Goal: Task Accomplishment & Management: Complete application form

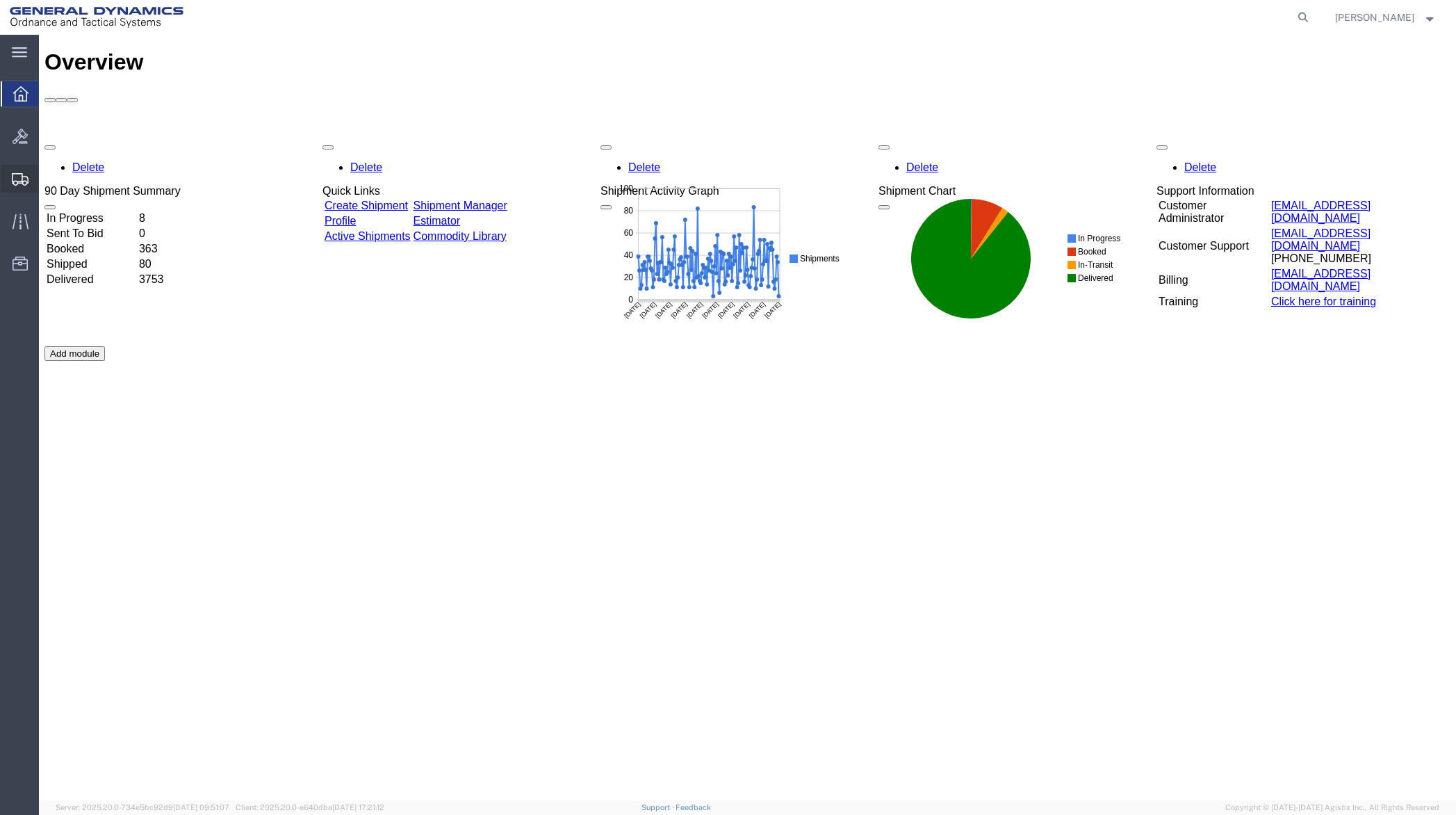
click at [0, 0] on span "Create Shipment" at bounding box center [0, 0] width 0 height 0
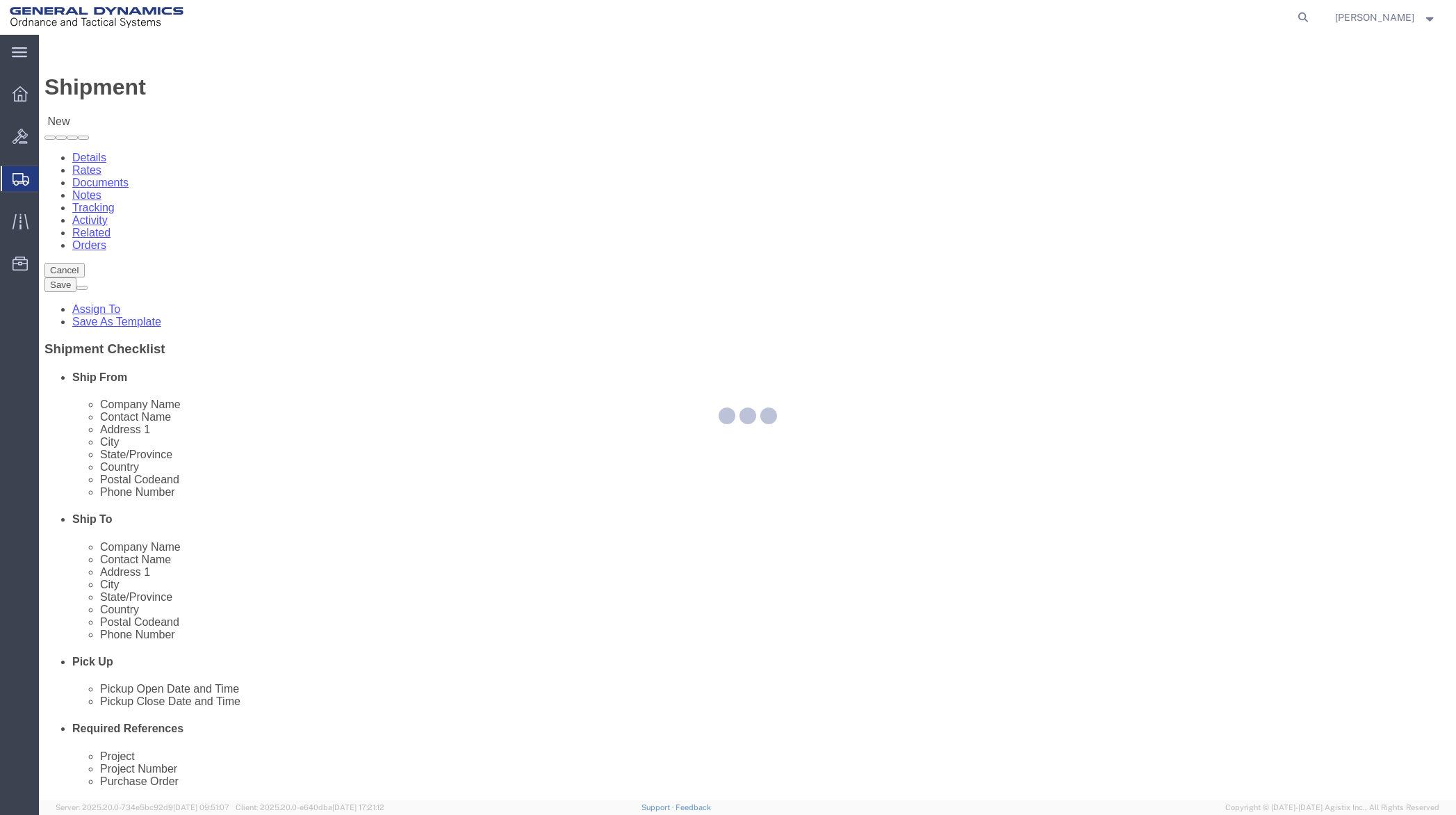
select select
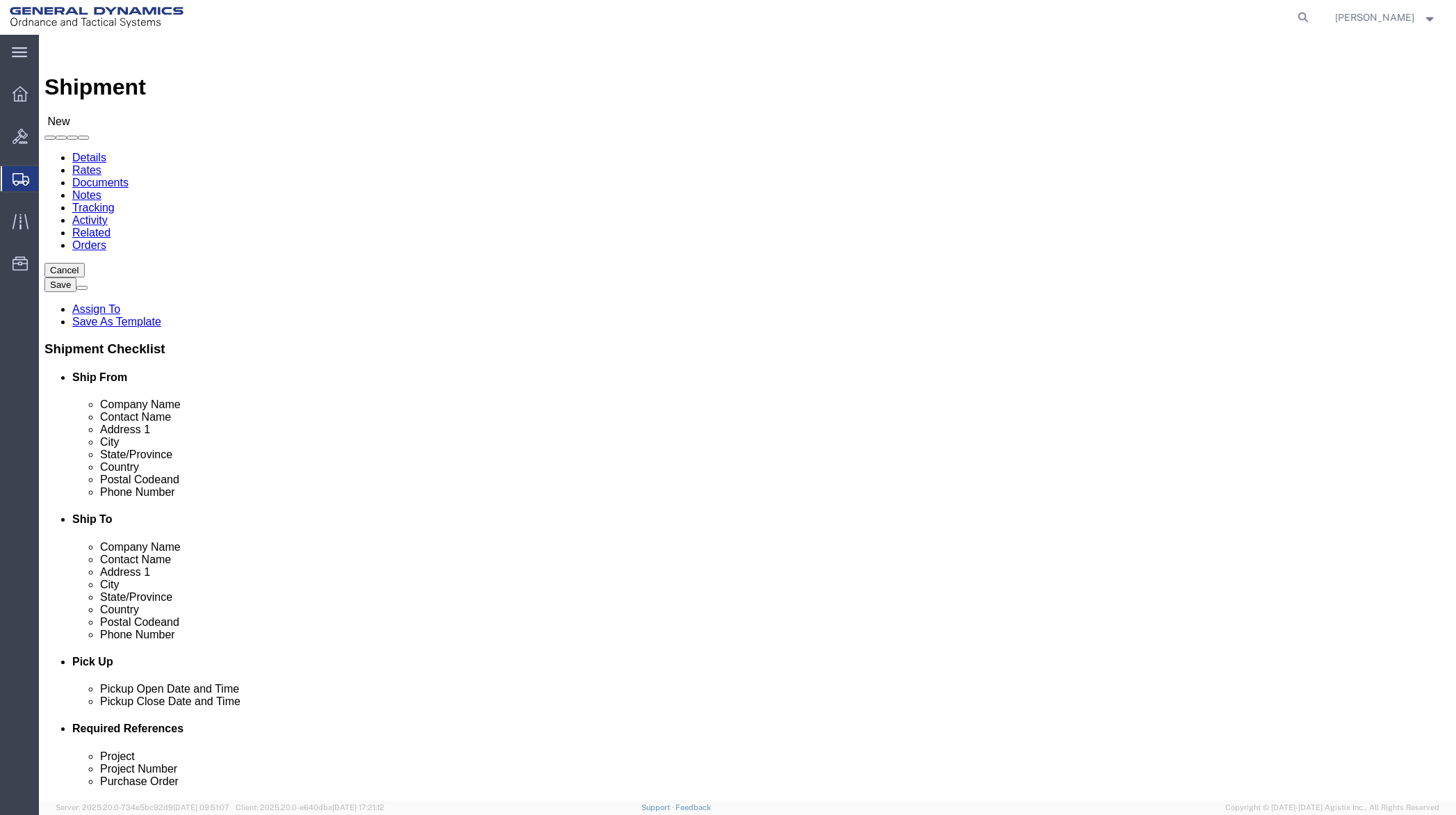
click input "text"
type input "ali"
click p "- General Dynamics - OTS - ([PERSON_NAME]) [STREET_ADDRESS]"
select select "[GEOGRAPHIC_DATA]"
type input "[PERSON_NAME]"
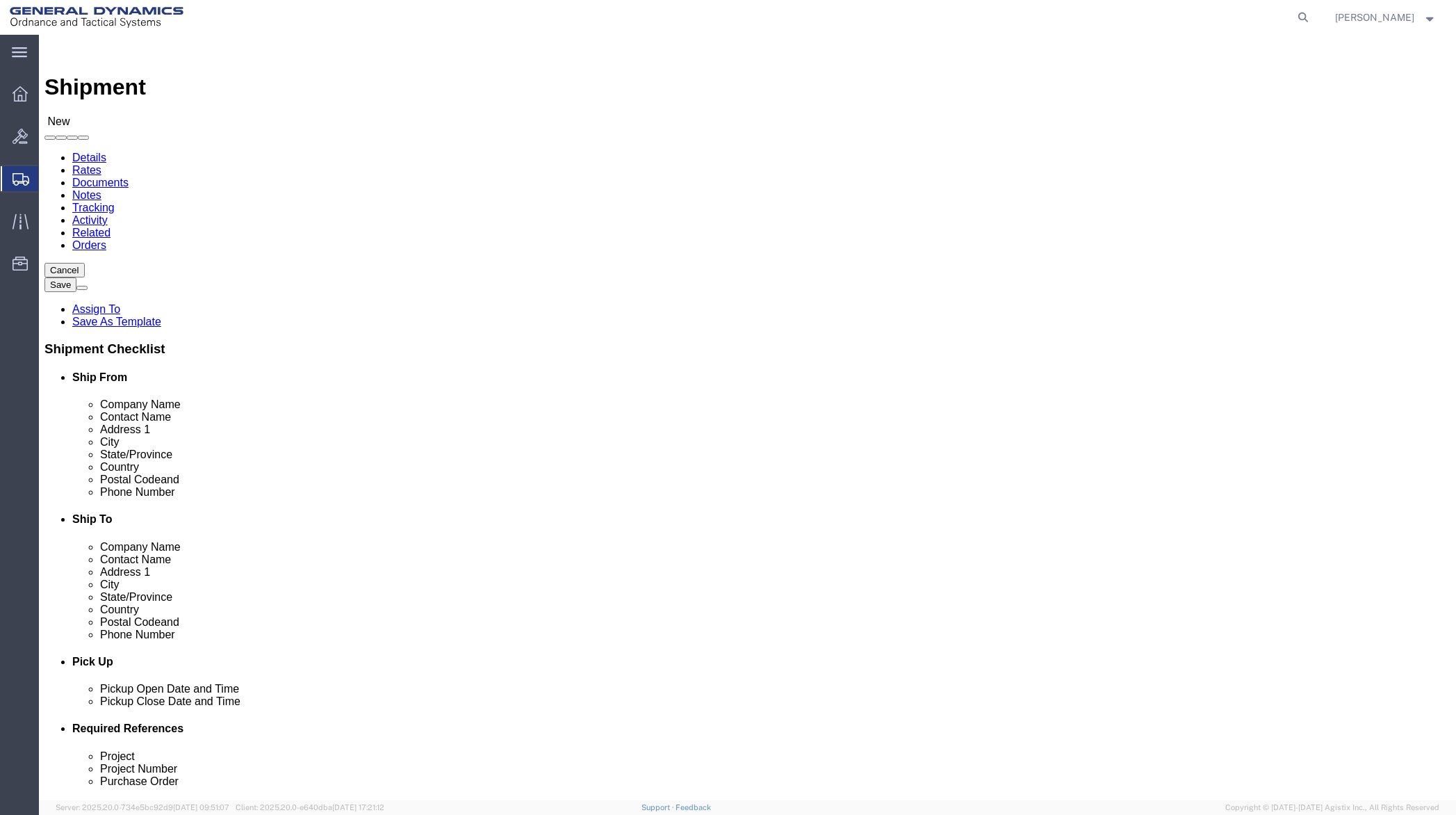
click input "text"
type input "Daltech Inc"
paste input "[PERSON_NAME]"
type input "[PERSON_NAME]"
click input "text"
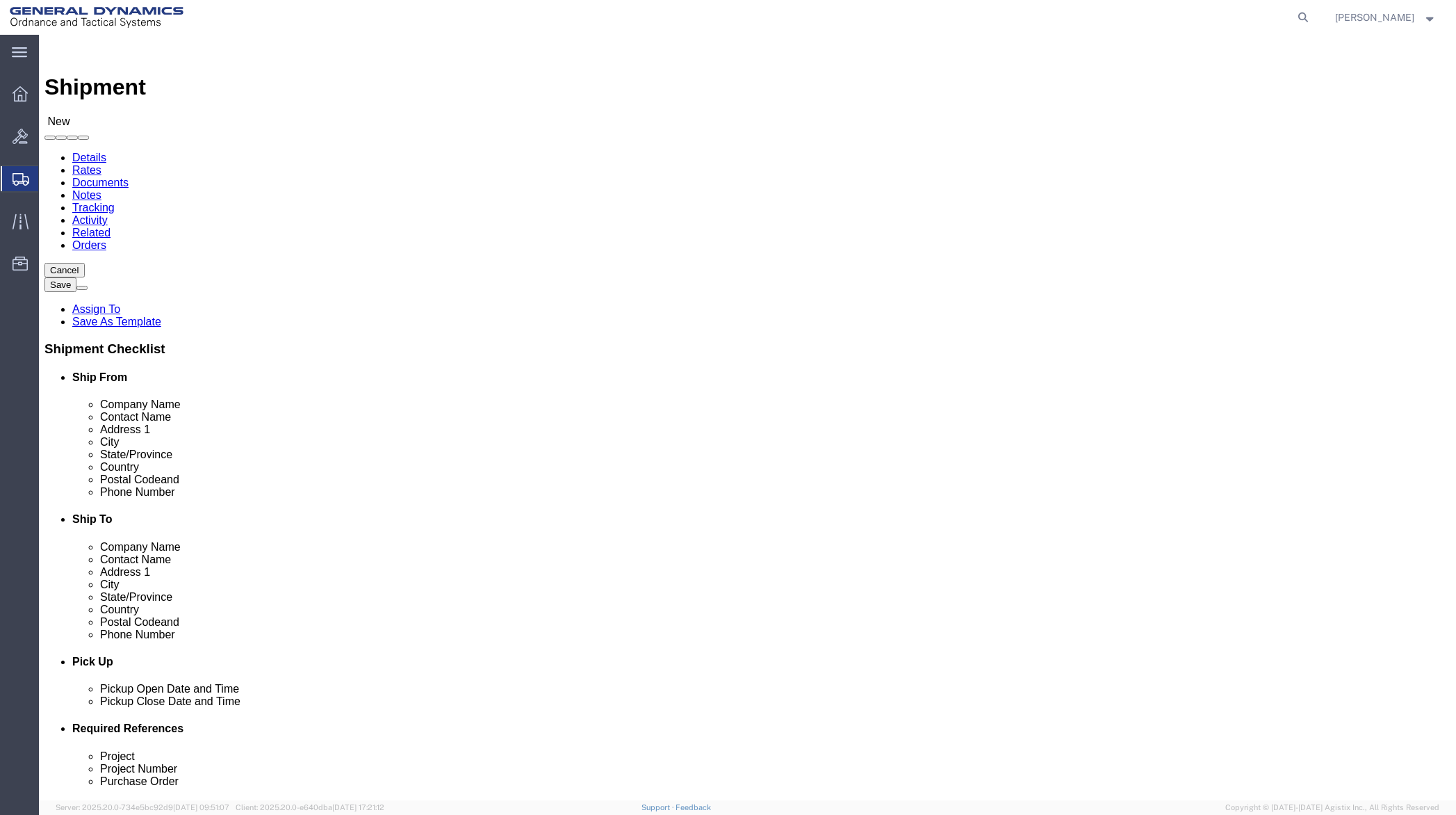
paste input "[STREET_ADDRESS]"
type input "[STREET_ADDRESS]"
paste input "[GEOGRAPHIC_DATA] [GEOGRAPHIC_DATA]"
click input "[GEOGRAPHIC_DATA] [GEOGRAPHIC_DATA]"
type input "[GEOGRAPHIC_DATA]"
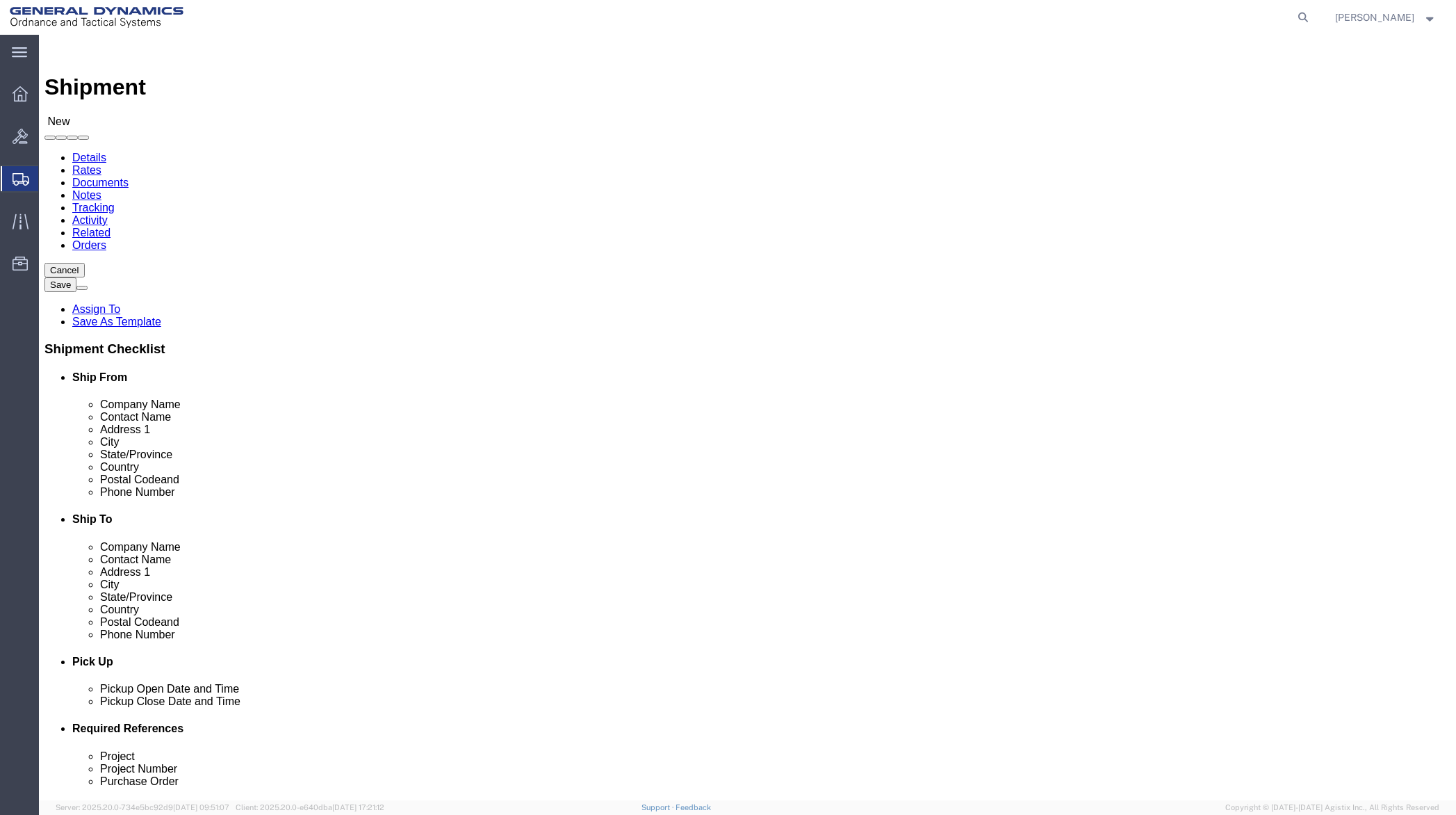
click label "Address 2"
click input "Postal Code"
type input "18706"
click input "text"
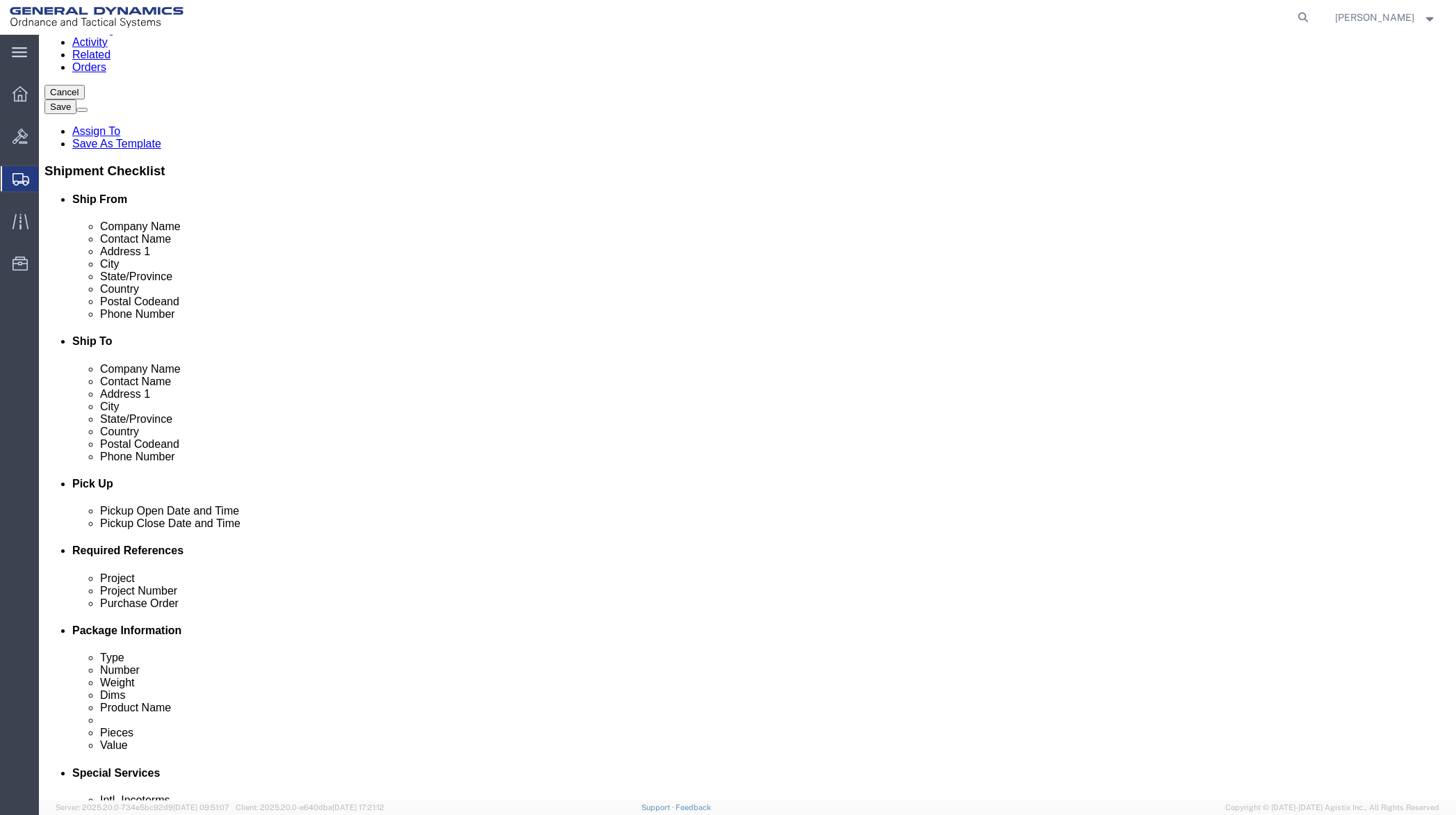
scroll to position [209, 0]
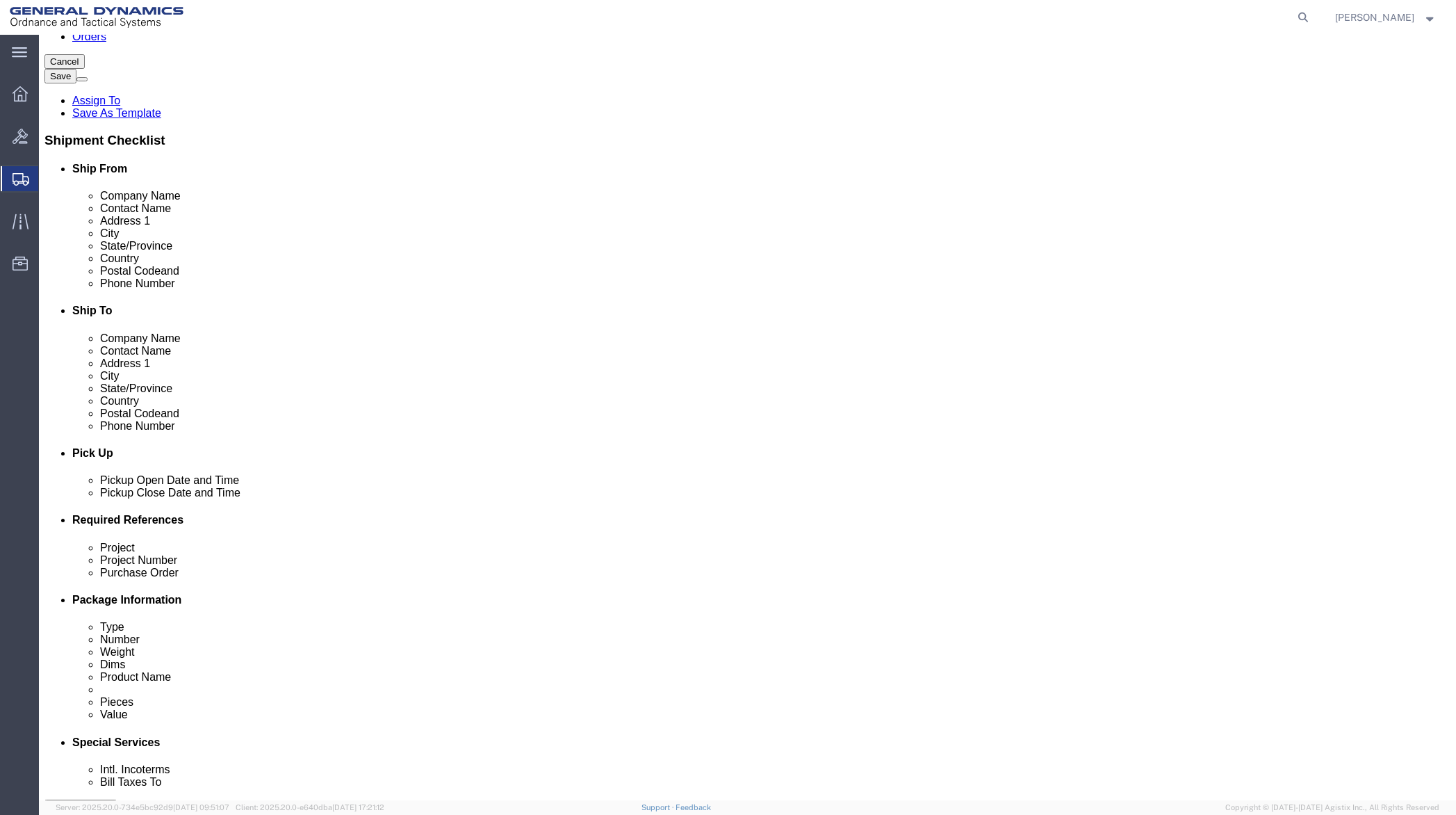
type input "[PHONE_NUMBER]"
click div "[DATE] 3:00 PM"
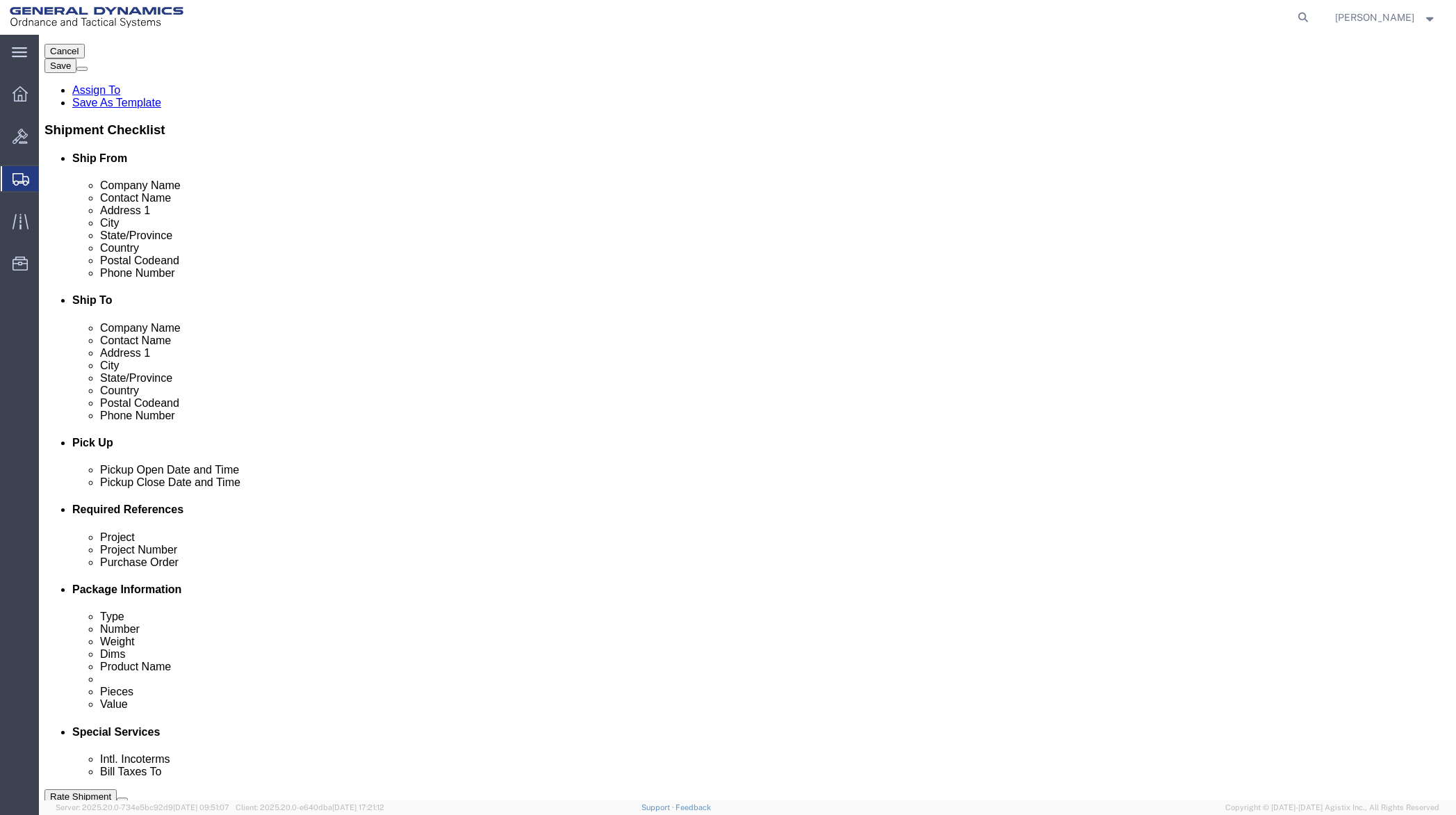
click input "3:00 PM"
type input "8:00 AM"
click button "Apply"
click div "[DATE] 9:00 AM"
type input "1:00 PM"
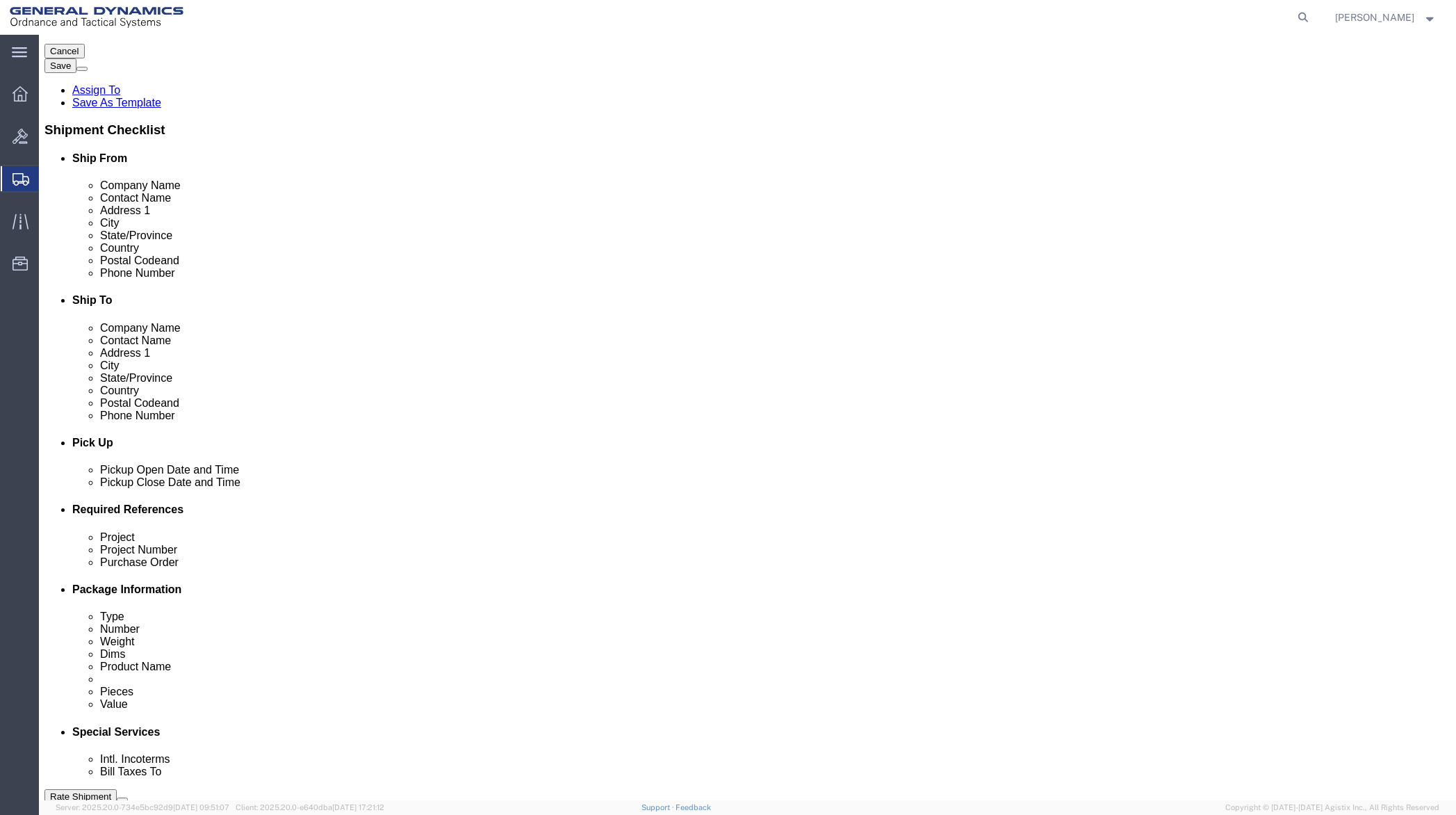
click button "Apply"
click input "text"
type input "50SOQ"
type input "S"
type input "NA"
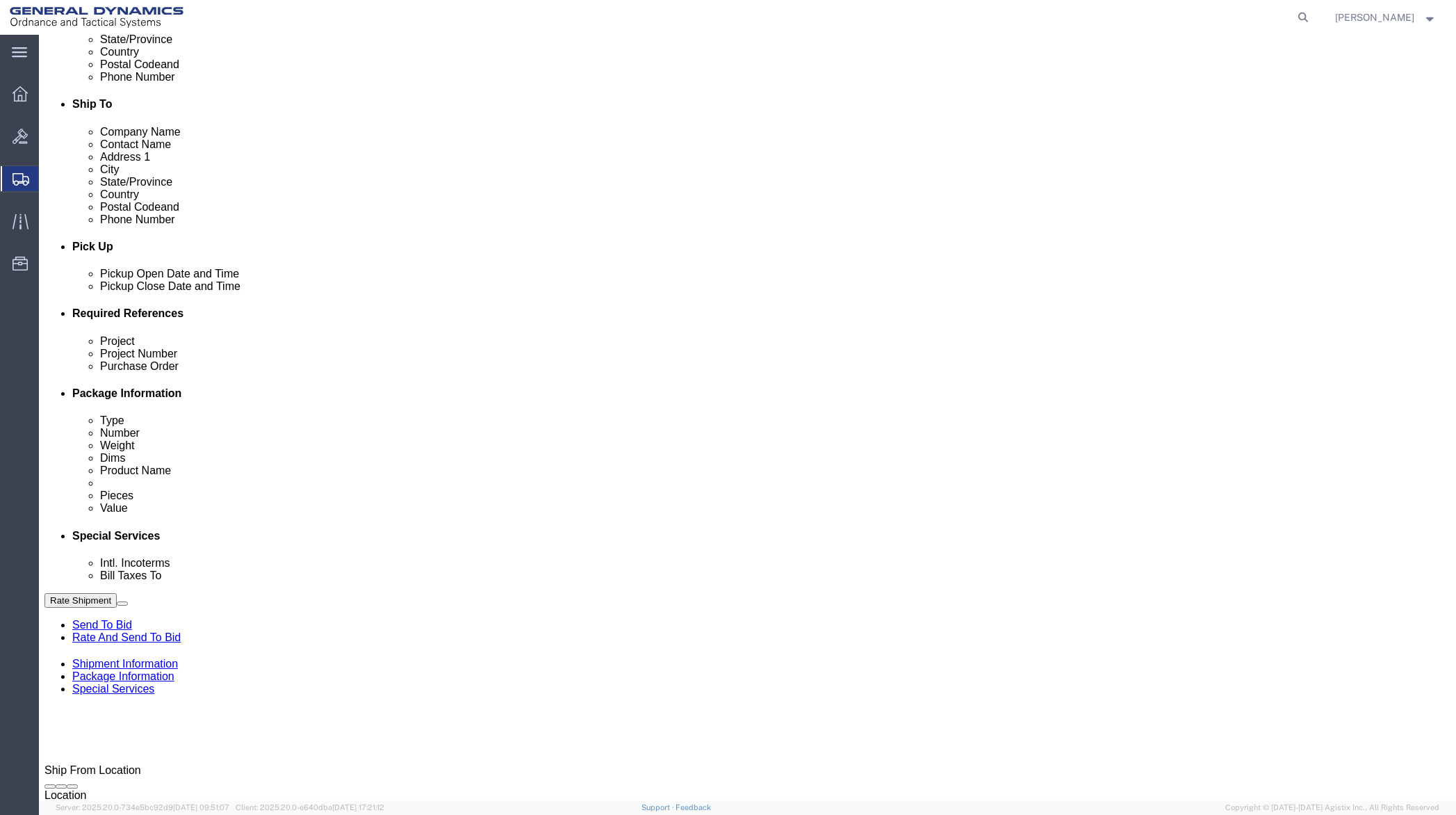
scroll to position [428, 0]
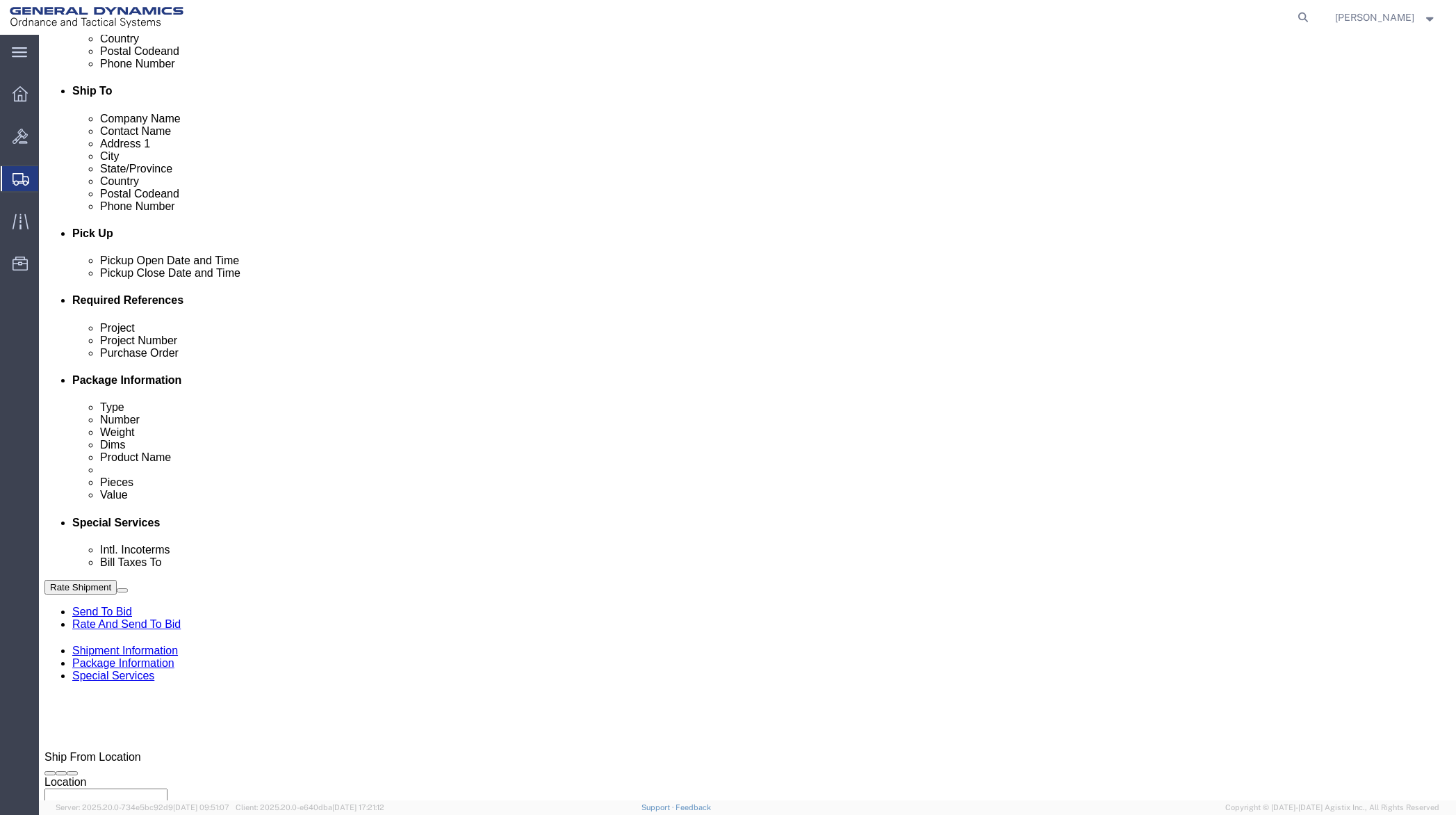
type input "50SOQ"
click button "Continue"
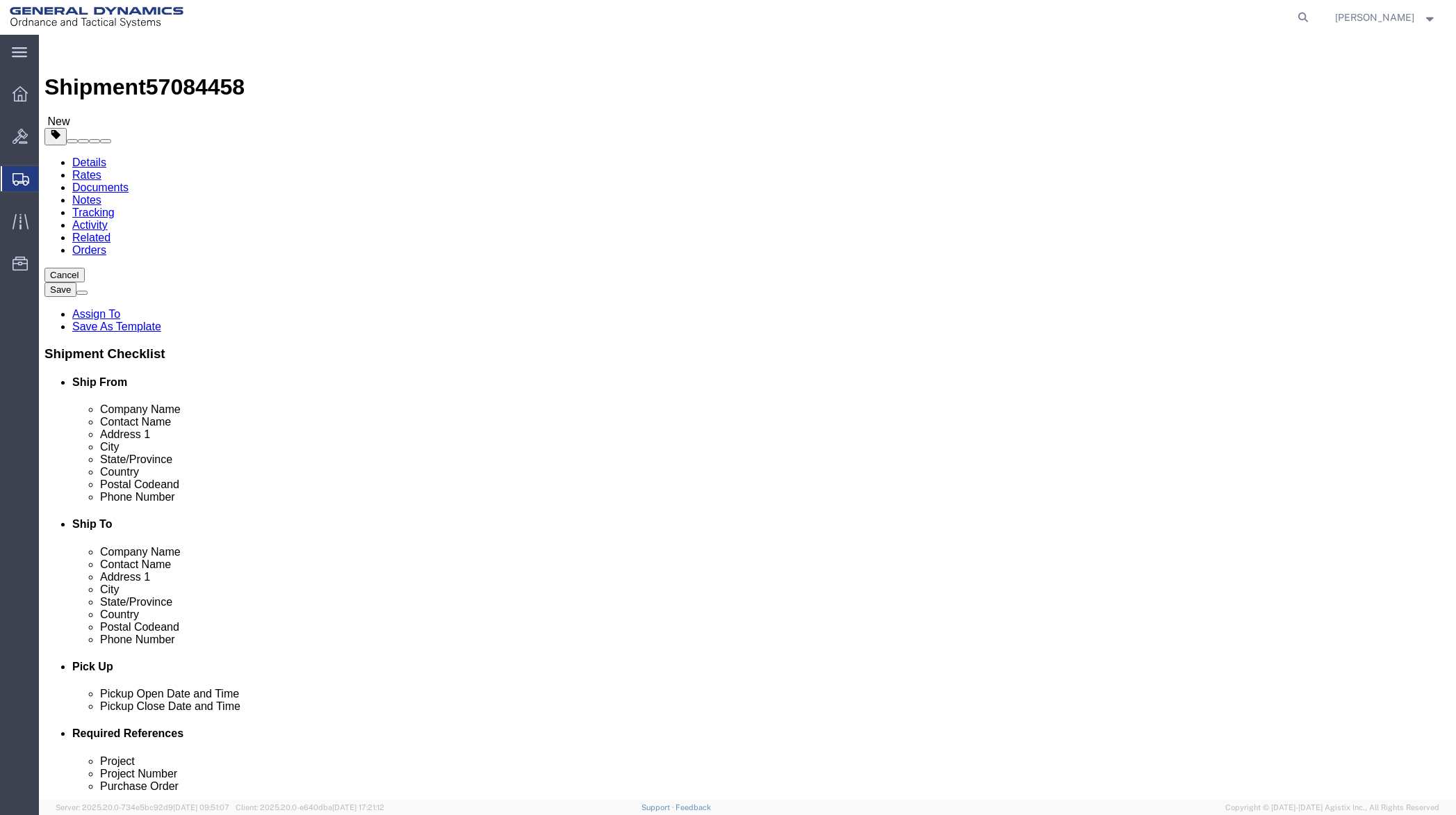
click select "Select Bale(s) Basket(s) Bolt(s) Bottle(s) Buckets Bulk Bundle(s) Can(s) Cardbo…"
select select "CRAT"
click select "Select Bale(s) Basket(s) Bolt(s) Bottle(s) Buckets Bulk Bundle(s) Can(s) Cardbo…"
click input "text"
type input "40"
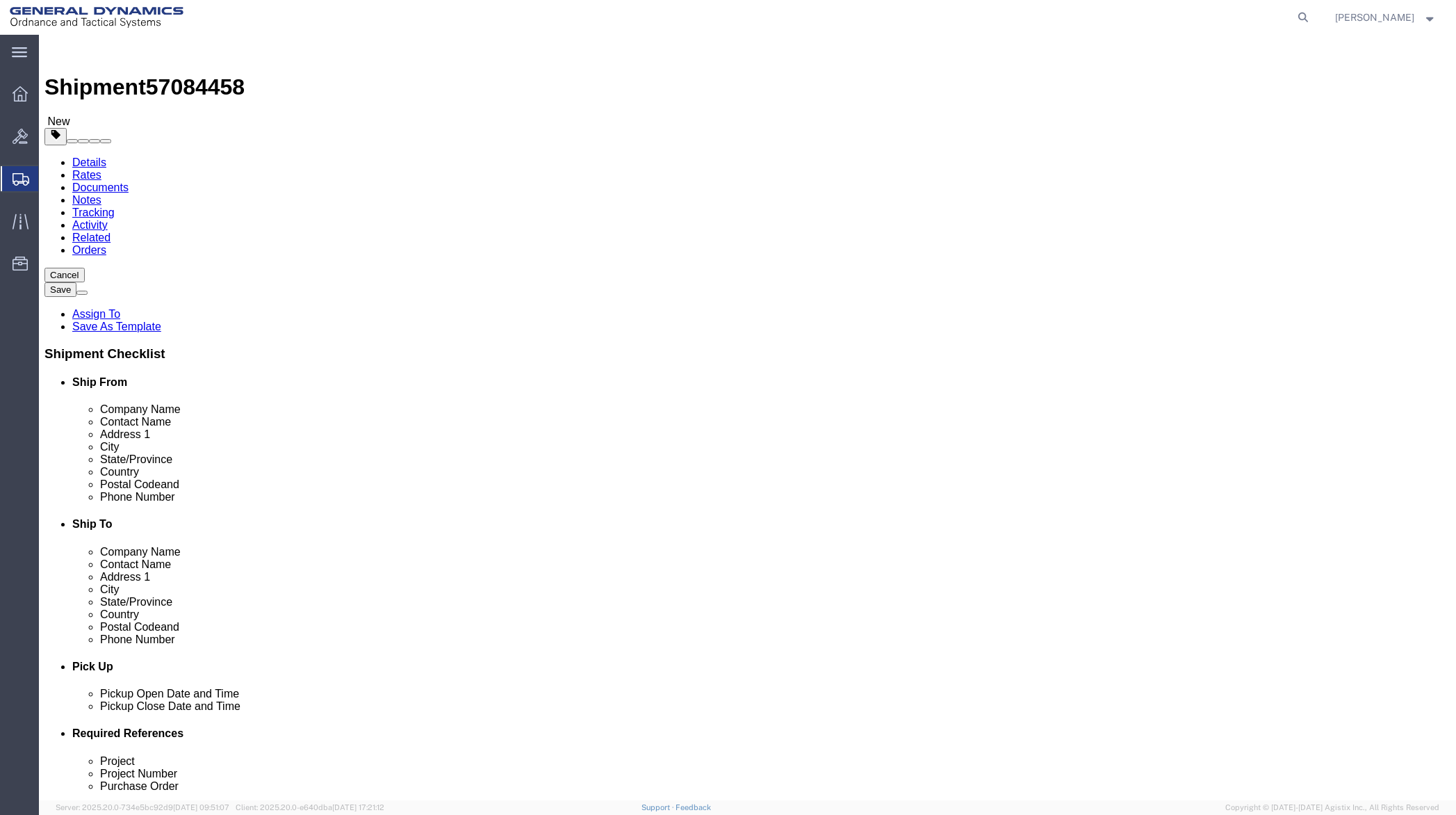
type input "40"
type input "12"
drag, startPoint x: 234, startPoint y: 325, endPoint x: 188, endPoint y: 328, distance: 46.1
click div "Weight 0.00 Select kgs lbs Ship. t°"
type input "154"
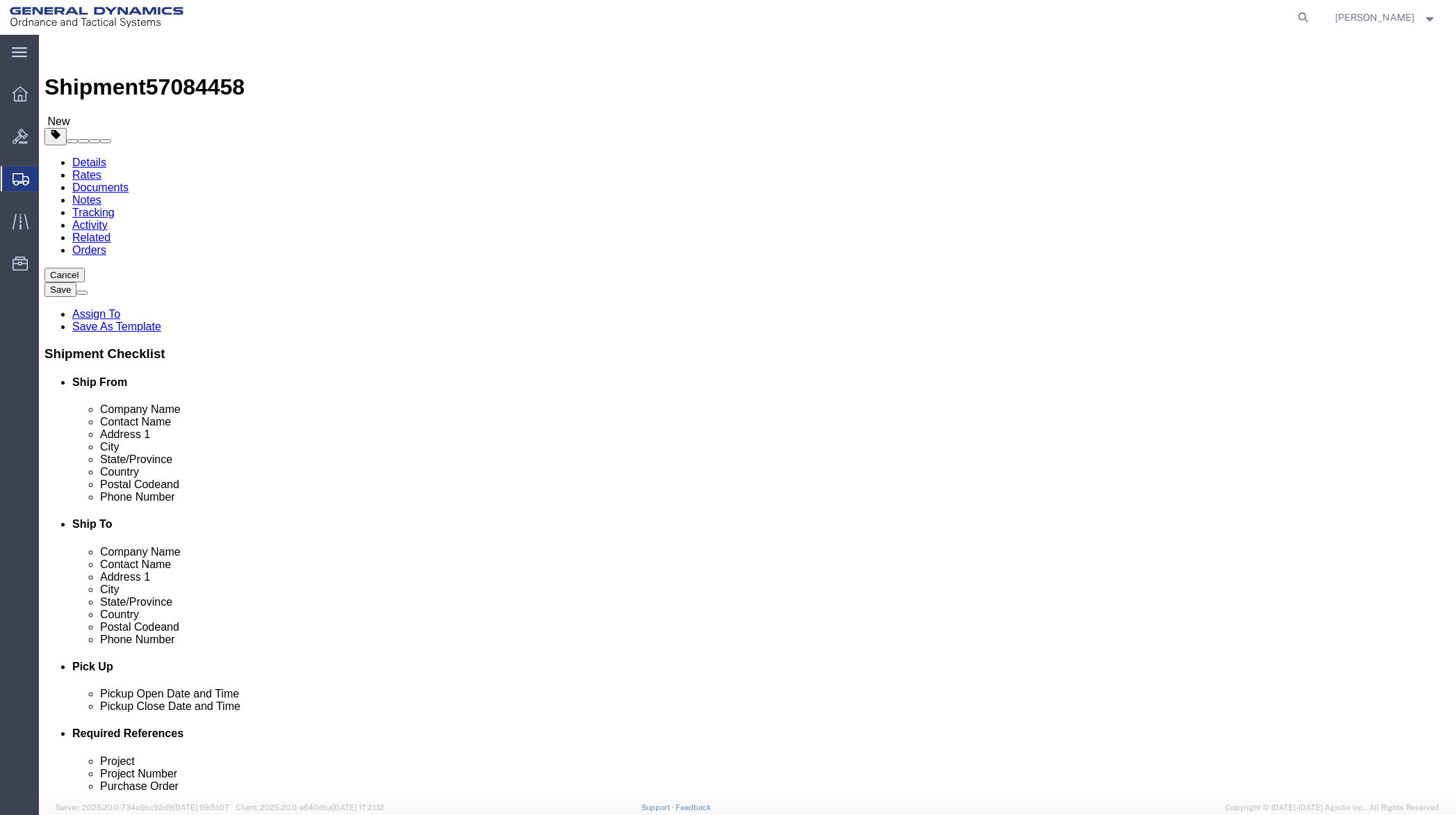
click link "Add Content"
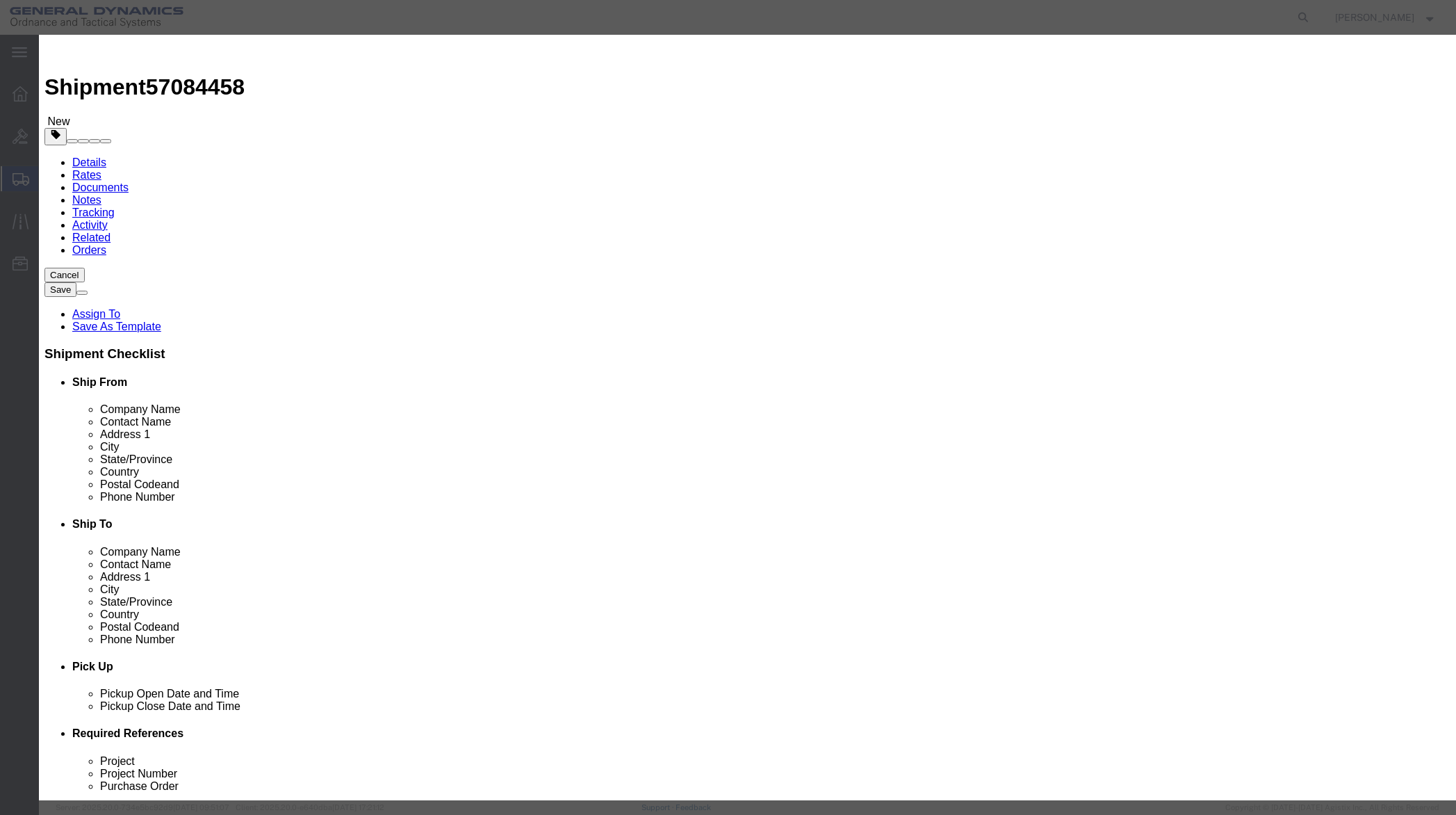
click input "text"
type input "Gage"
click label "Pieces"
drag, startPoint x: 484, startPoint y: 130, endPoint x: 455, endPoint y: 131, distance: 29.0
click div "Pieces 0 Select Bag Barrels 100Board Feet Bottle Box Blister Pack Carats Can Ca…"
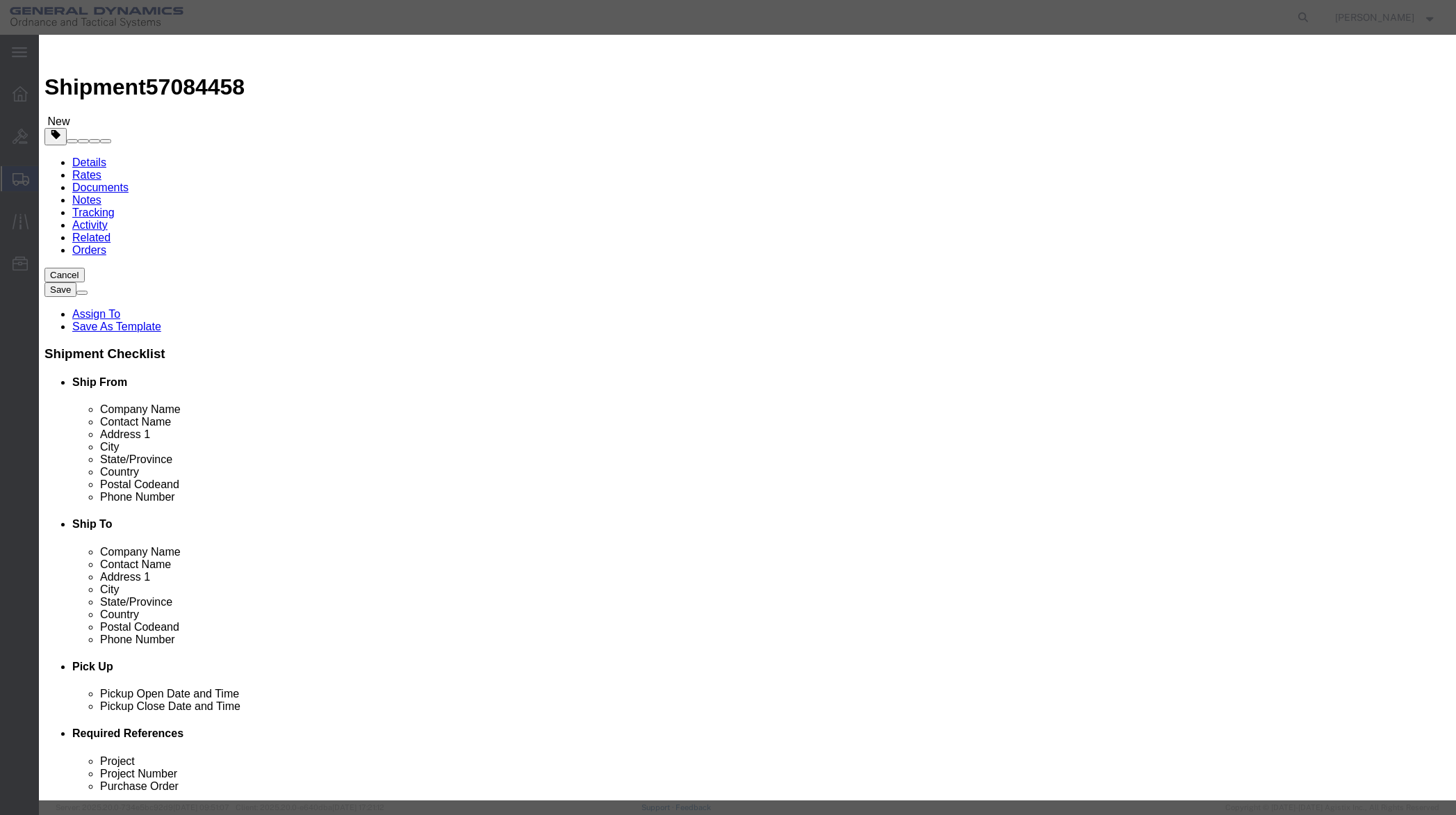
type input "1"
click input "text"
type input "4,500"
click select "Select 50 55 60 65 70 85 92.5 100 125 175 250 300 400"
select select "250"
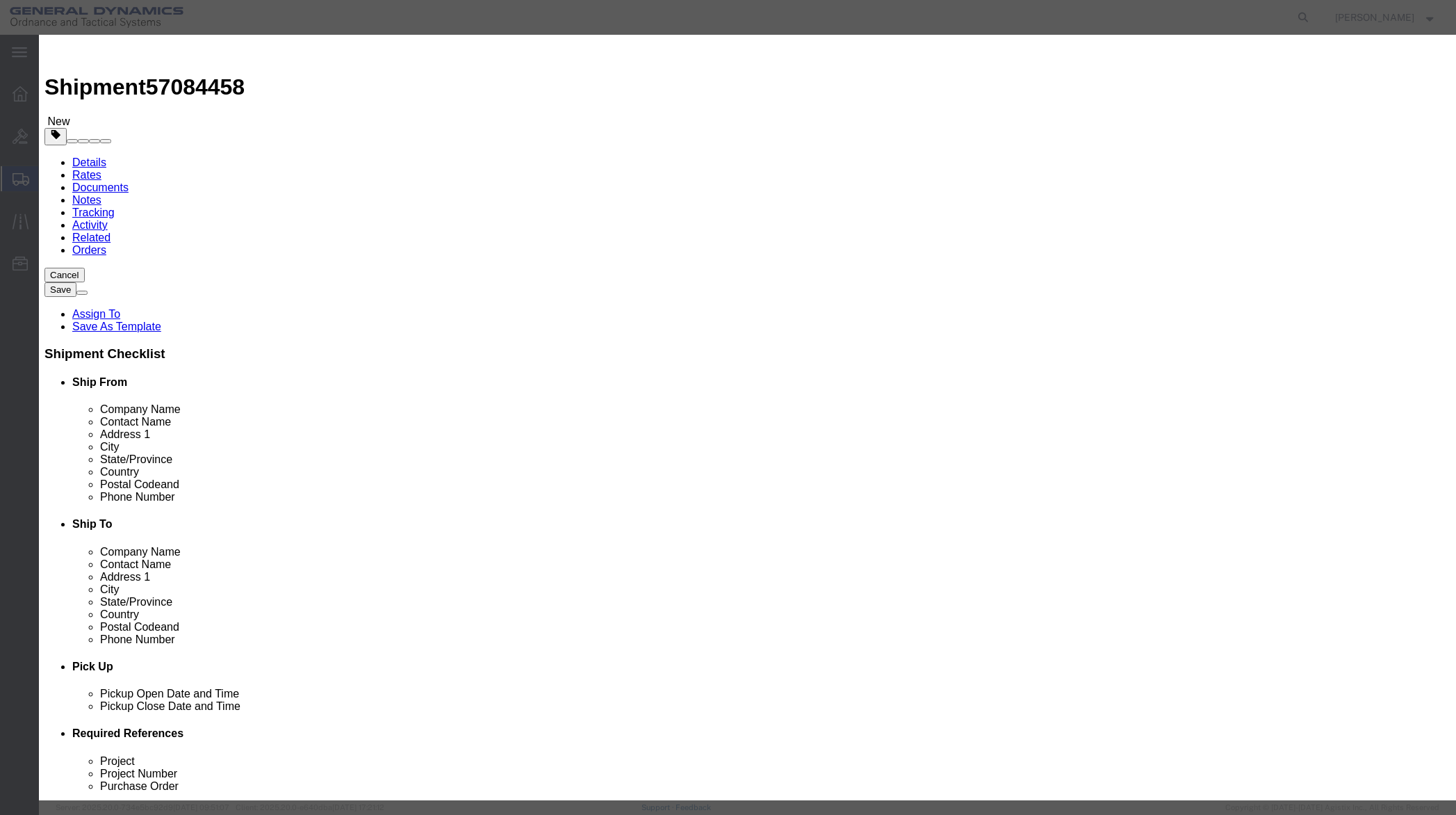
click select "Select 50 55 60 65 70 85 92.5 100 125 175 250 300 400"
click button "Save & Close"
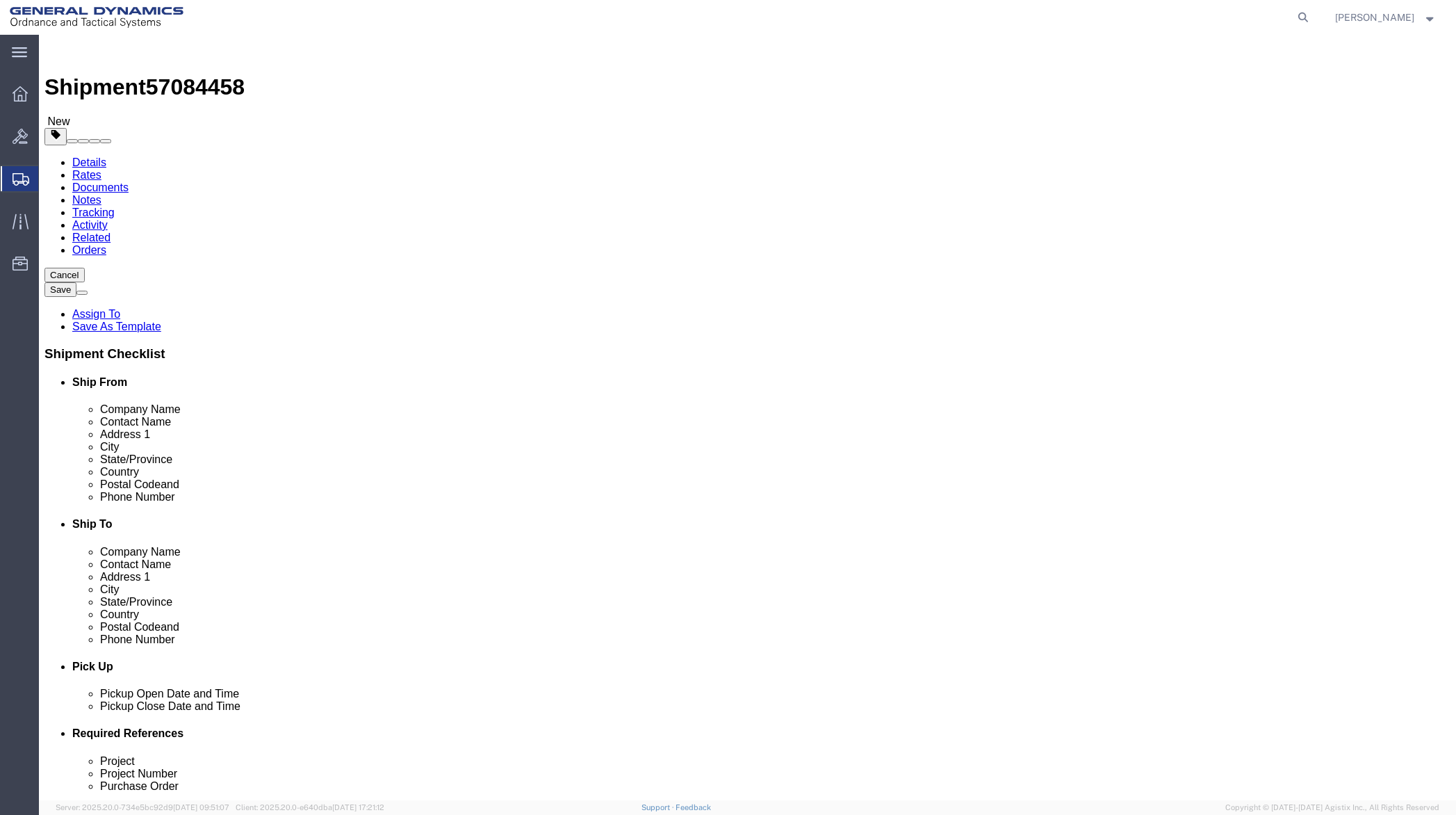
click button "Continue"
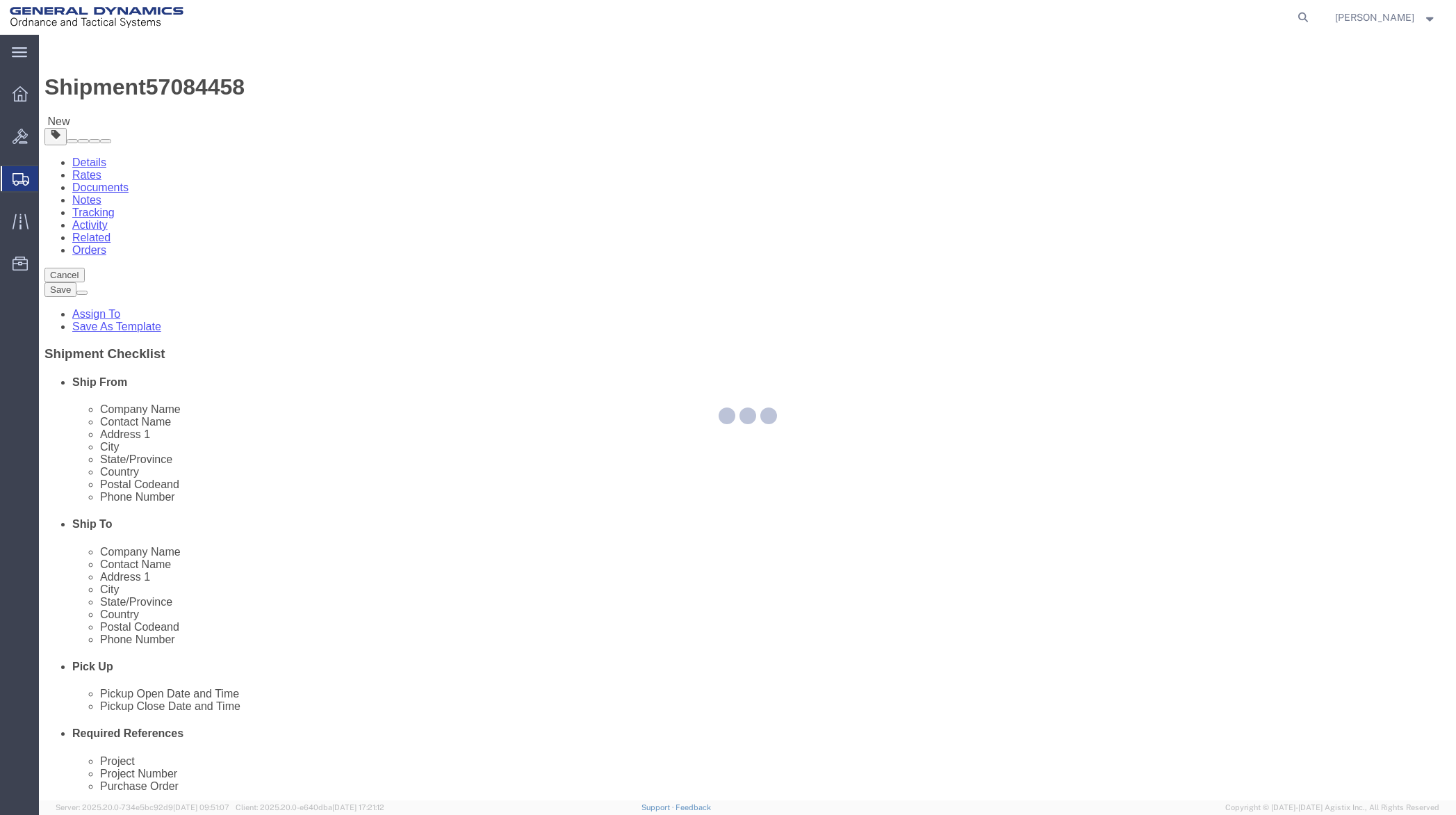
select select
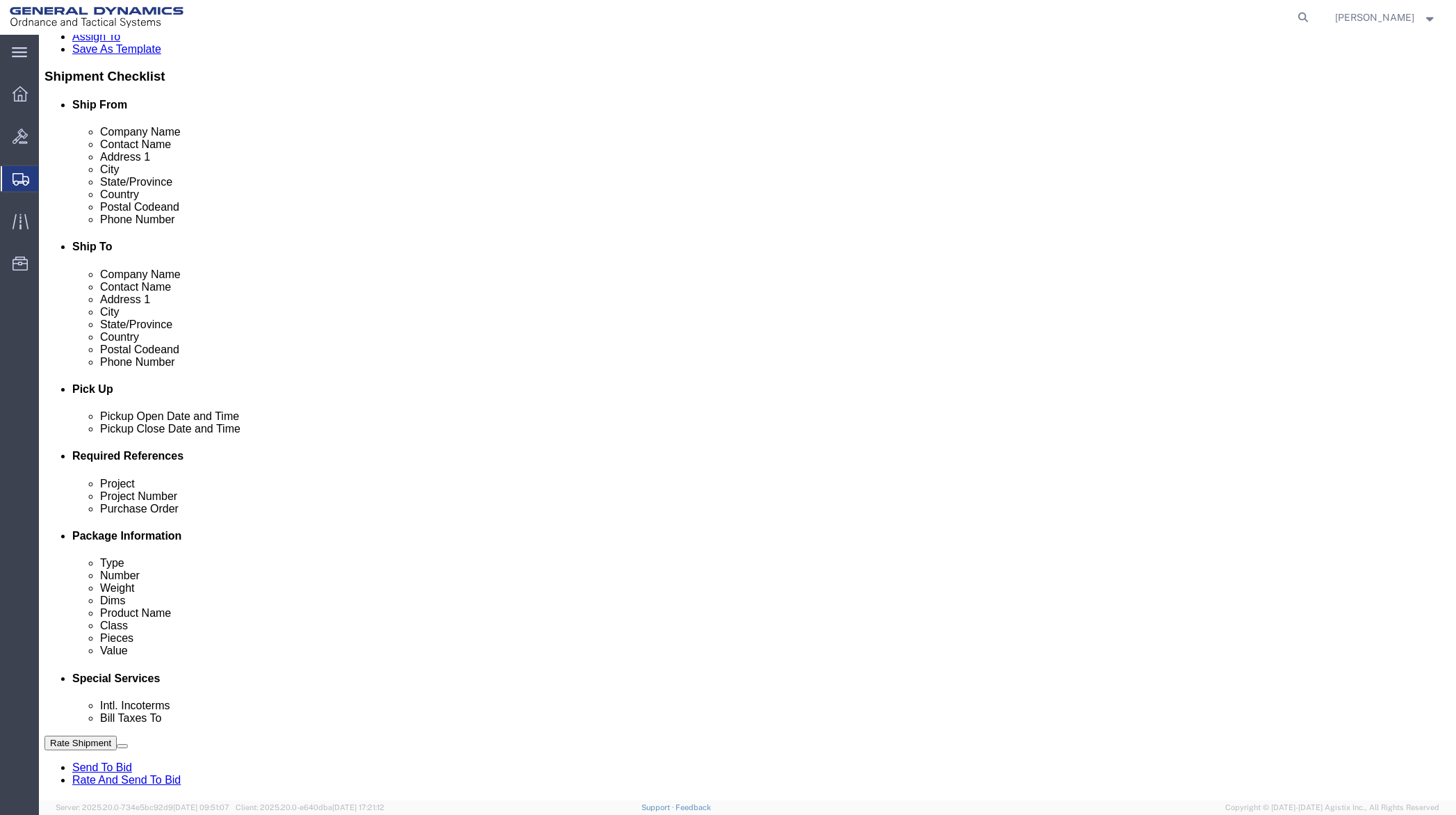
scroll to position [278, 0]
click select "Select Buyer Cost Center Department Operations Number Order Number Sales Person"
select select "DEPARTMENT"
click select "Select Buyer Cost Center Department Operations Number Order Number Sales Person"
click select "Select [GEOGRAPHIC_DATA] [GEOGRAPHIC_DATA] [GEOGRAPHIC_DATA] [GEOGRAPHIC_DATA] …"
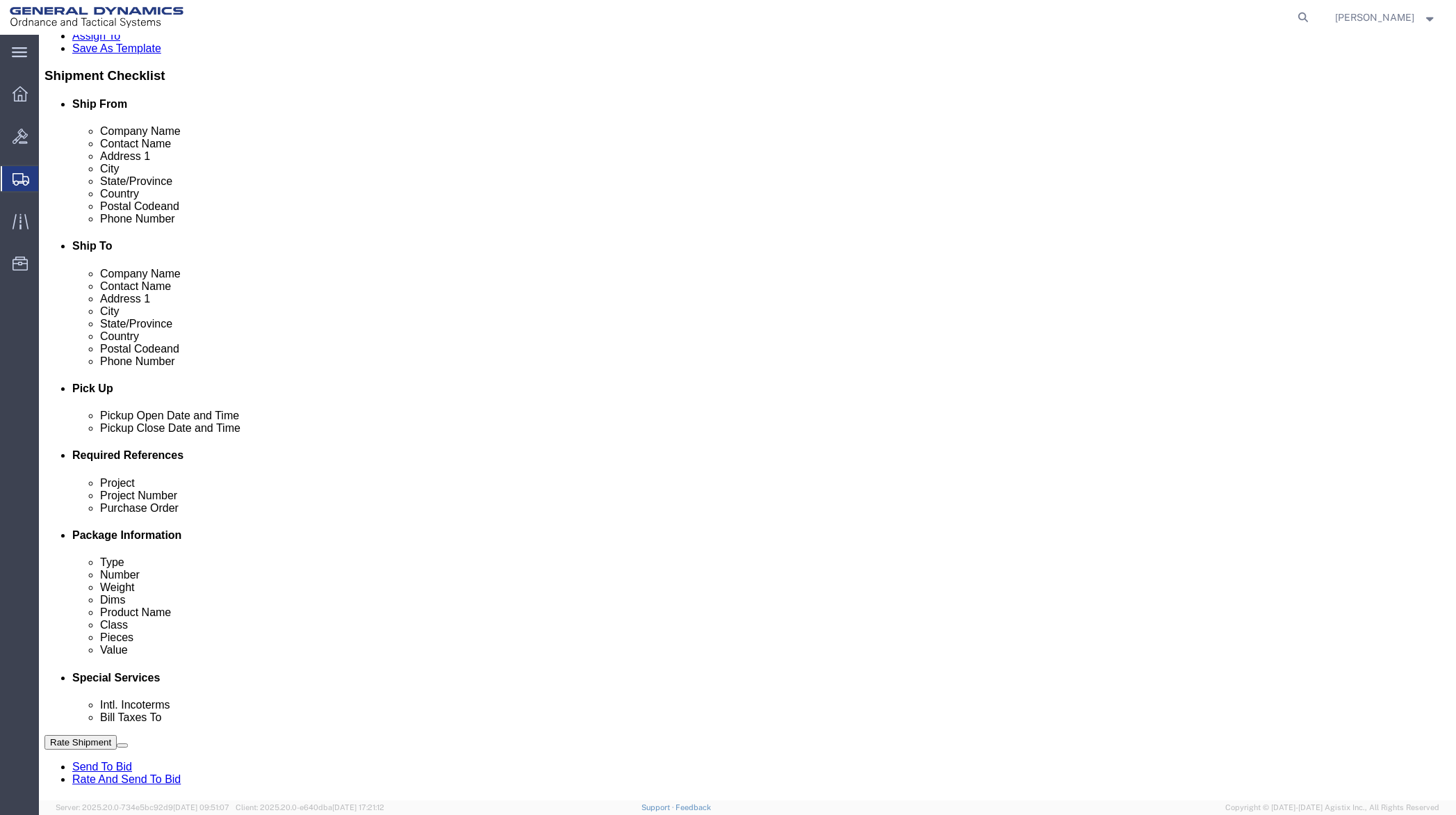
select select "1923981"
click select "Select [GEOGRAPHIC_DATA] [GEOGRAPHIC_DATA] [GEOGRAPHIC_DATA] [GEOGRAPHIC_DATA] …"
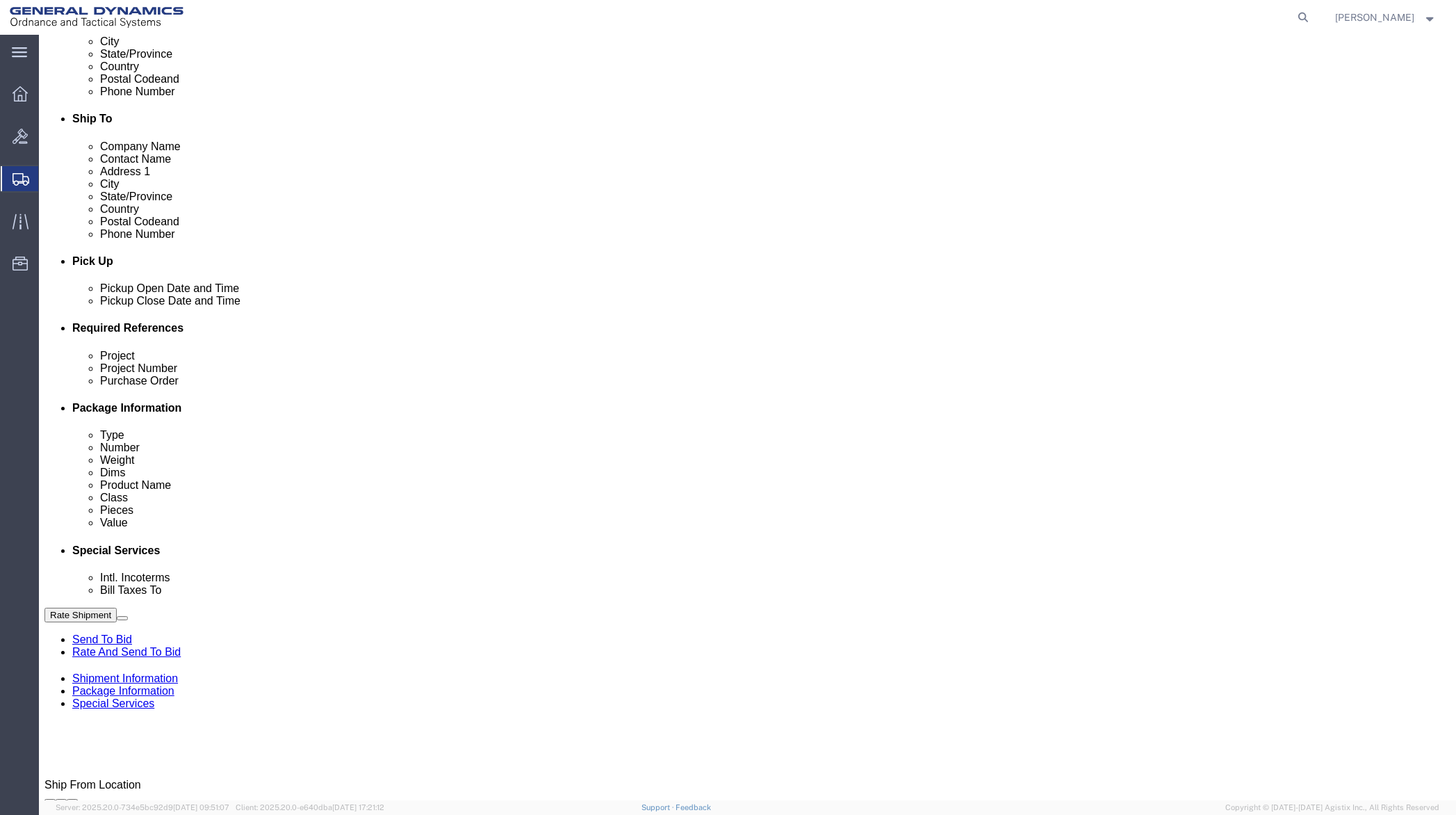
scroll to position [486, 0]
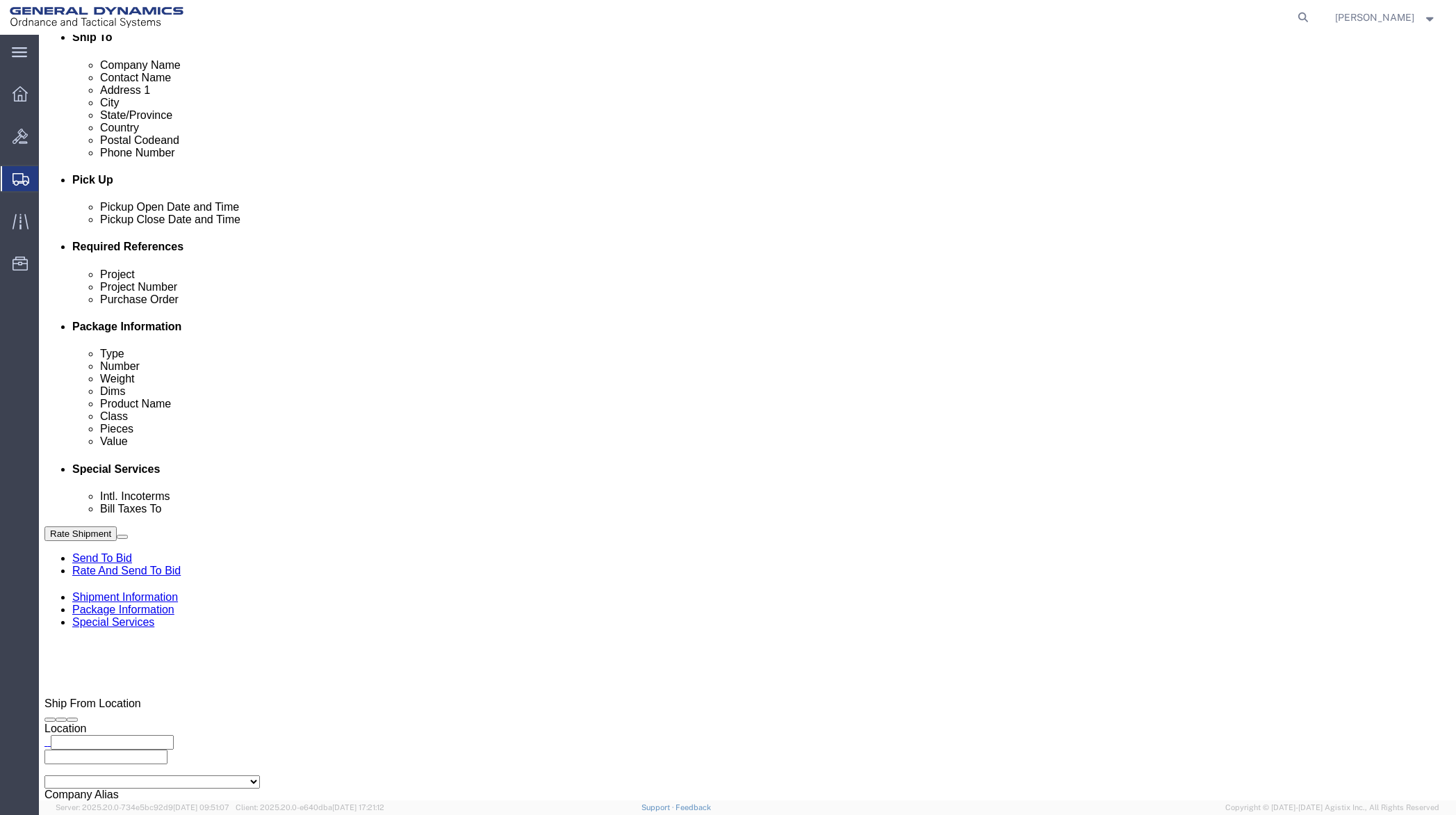
click select "Select DHL FedEx Express UPS"
select select "FedEx Express"
click select "Select DHL FedEx Express UPS"
click input "text"
type input "201518662"
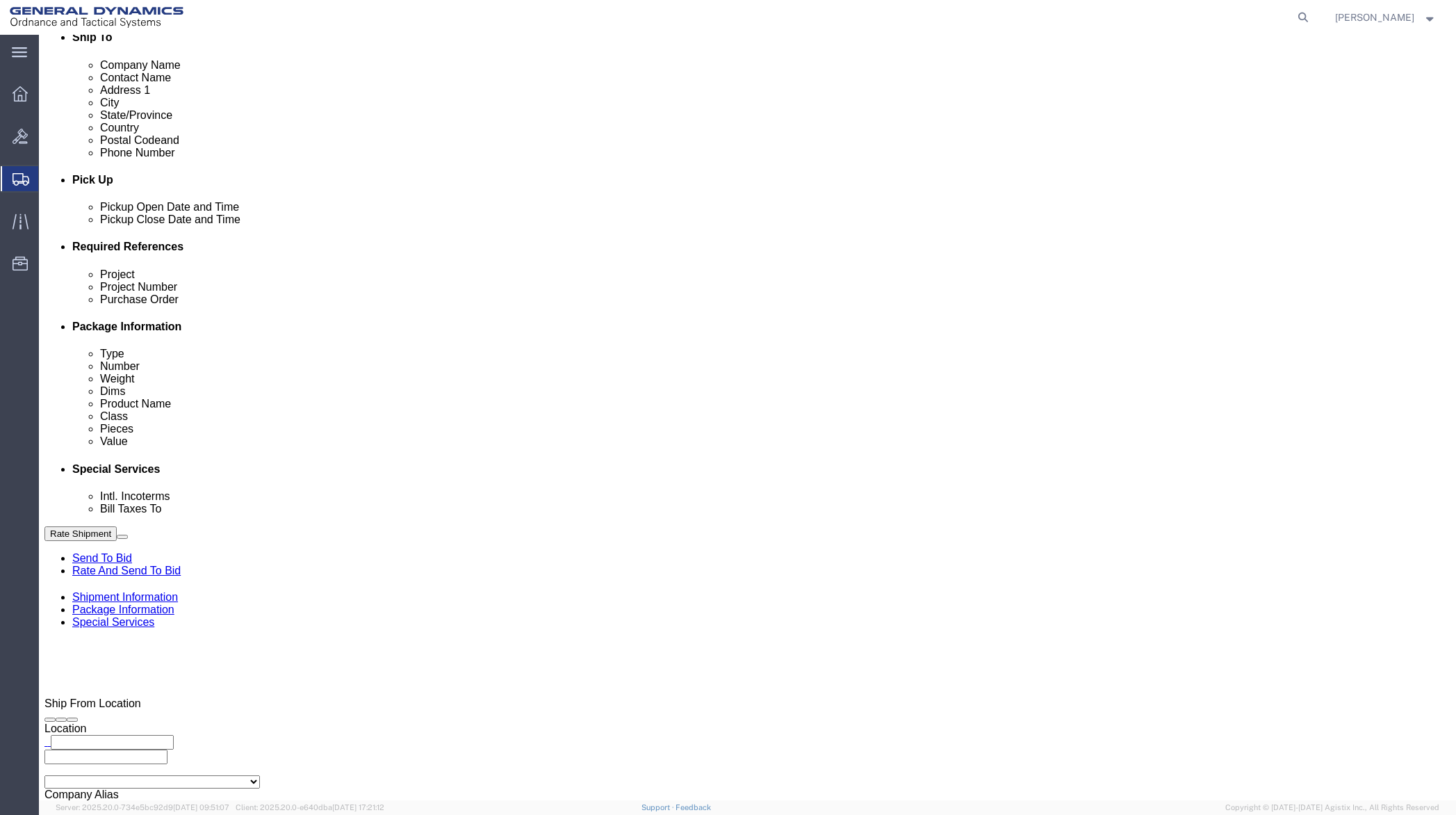
drag, startPoint x: 318, startPoint y: 555, endPoint x: 201, endPoint y: 569, distance: 117.8
click div "Company Name General Dynamics OTS % Data2Logistics Address 1 [STREET_ADDRESS] C…"
type input "PO BOX 51050"
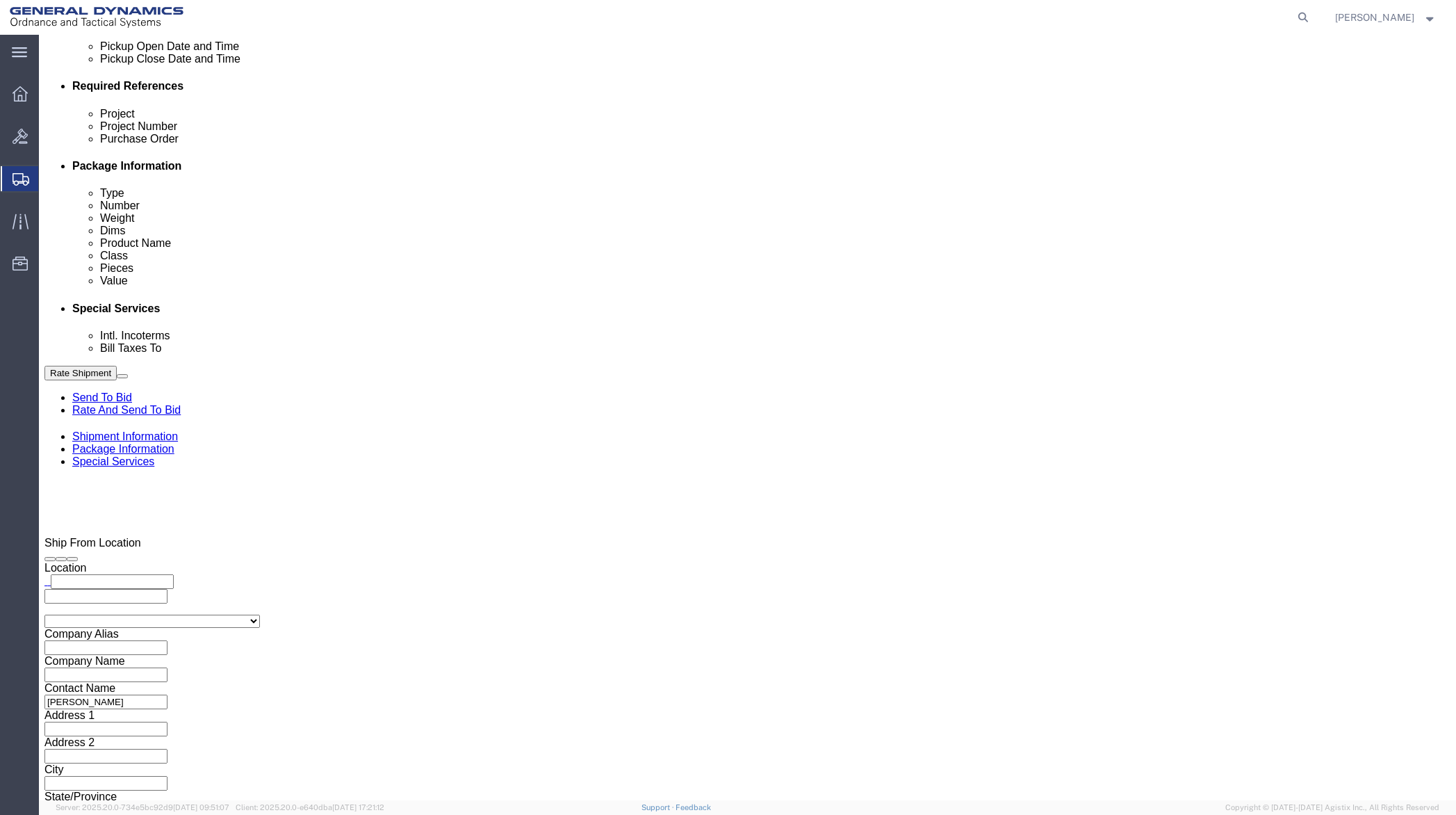
scroll to position [695, 0]
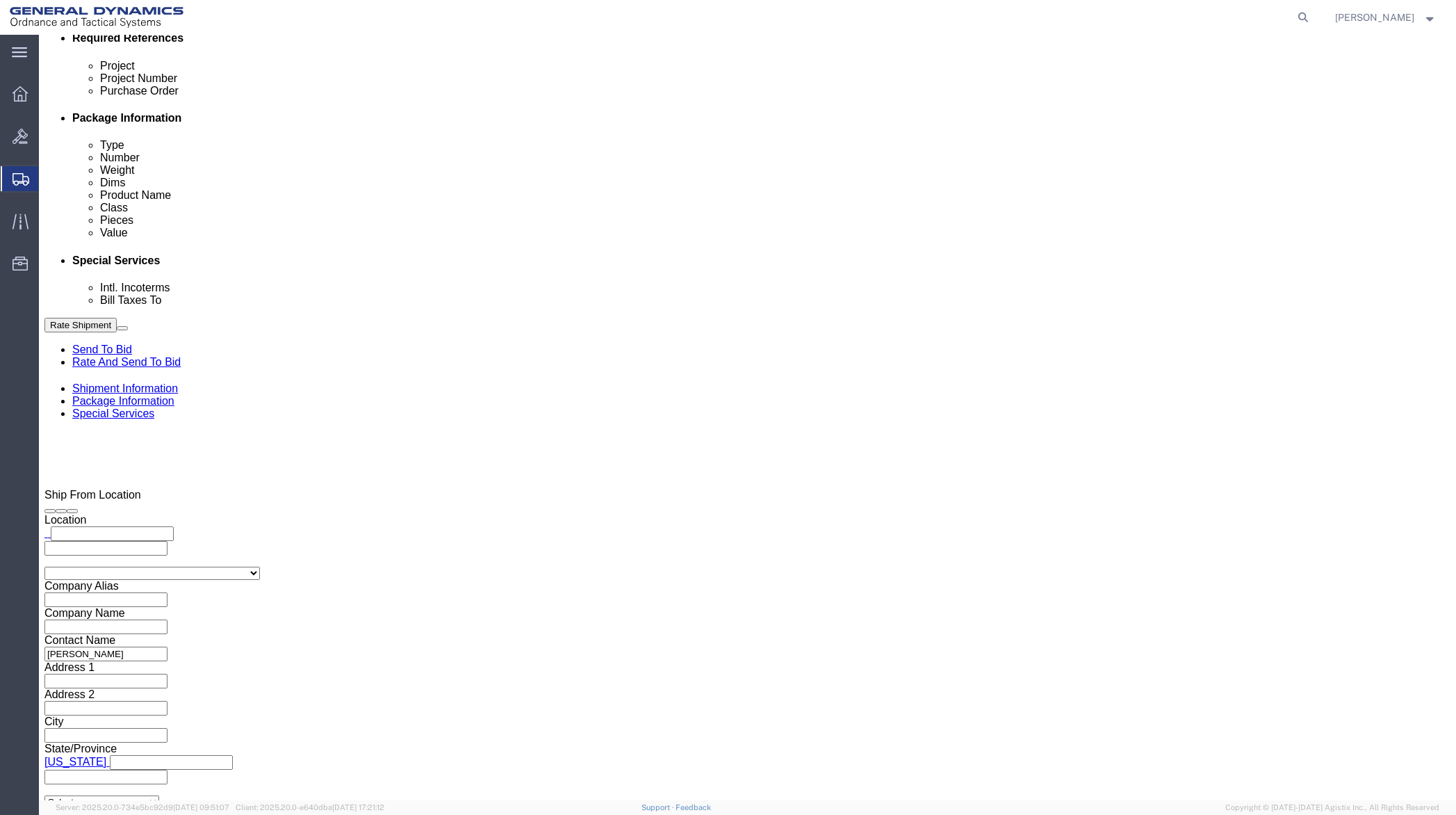
click button "Rate Shipment"
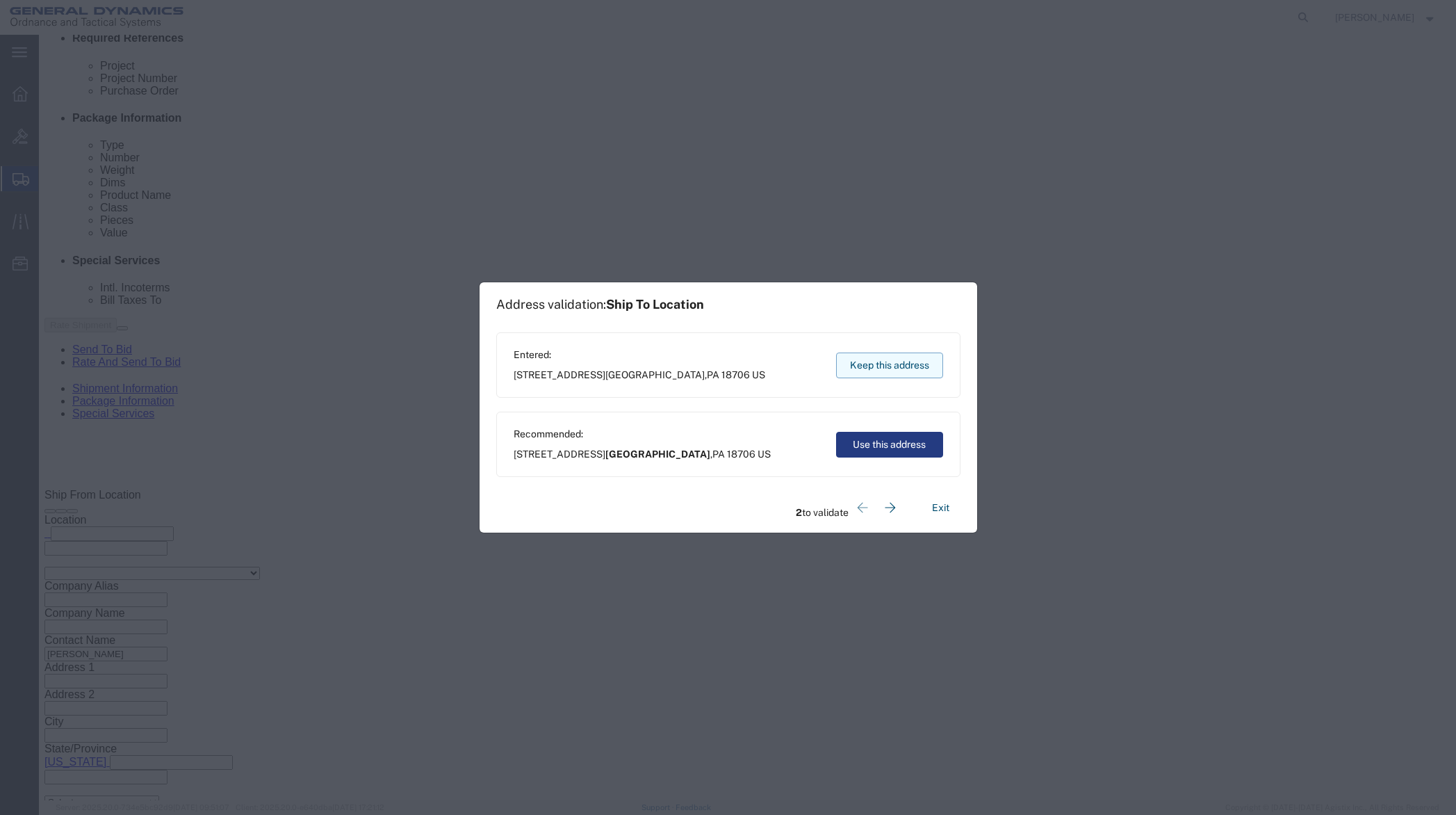
click at [904, 366] on button "Keep this address" at bounding box center [889, 365] width 107 height 26
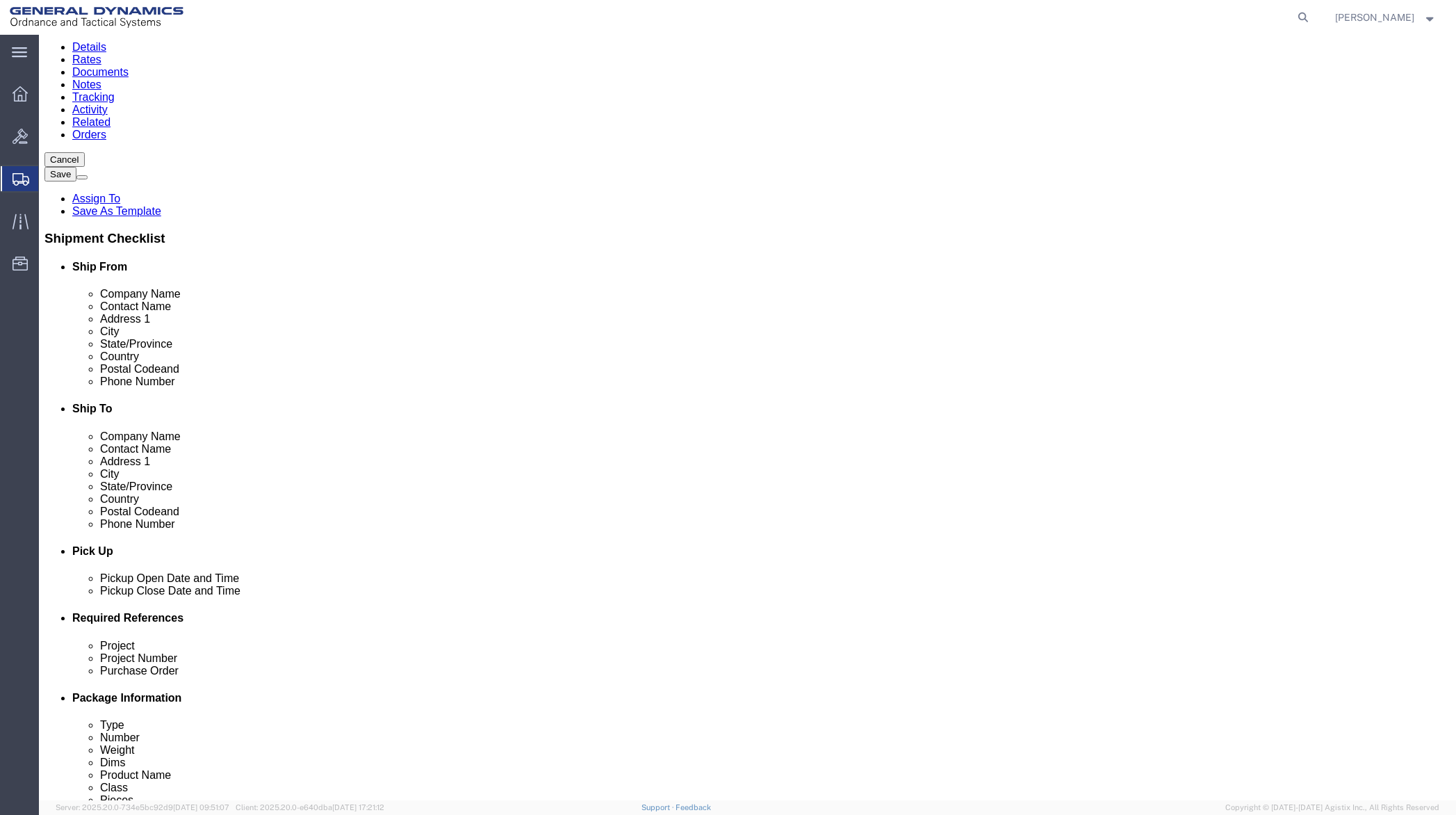
scroll to position [68, 0]
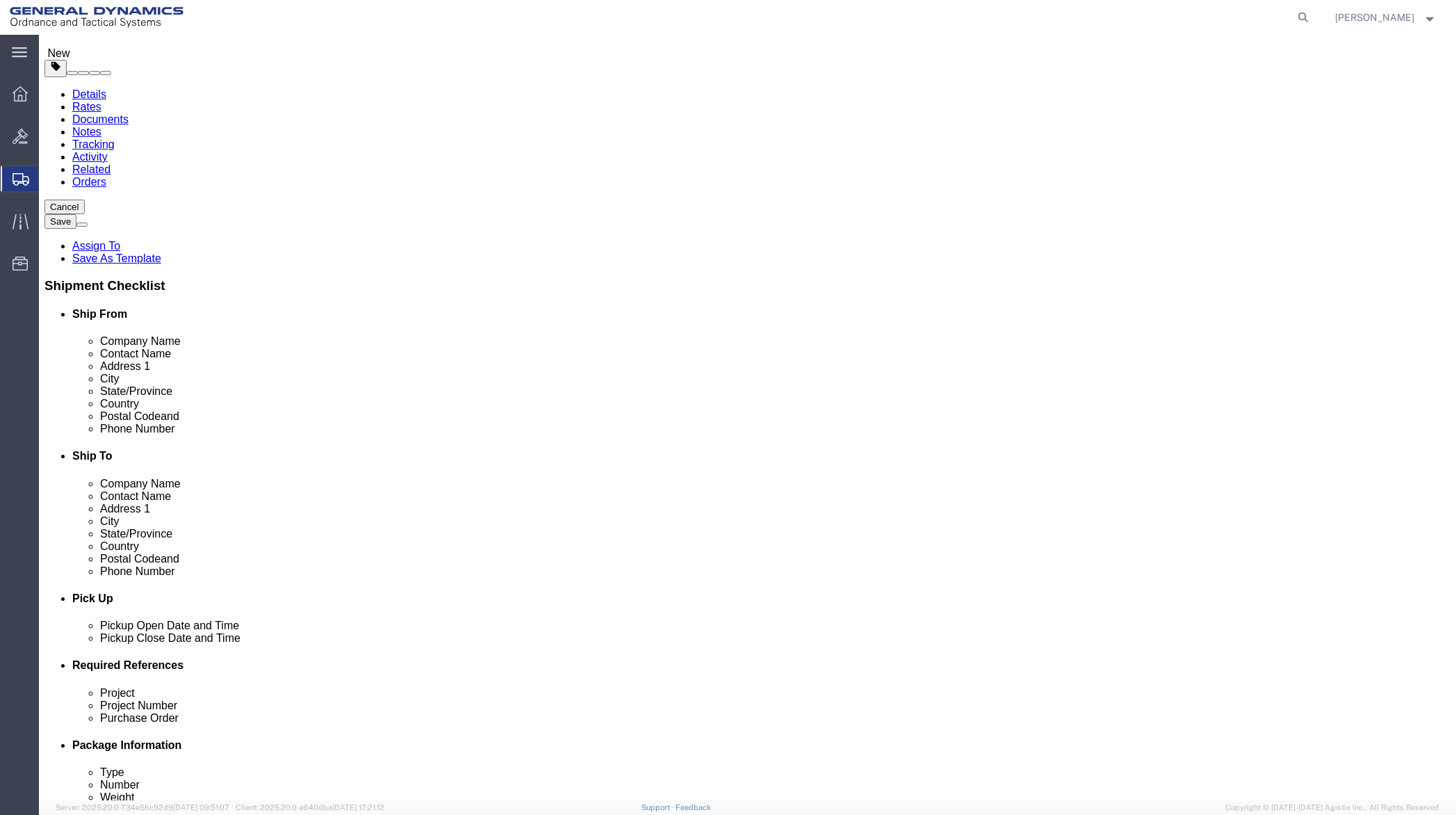
click input "[PHONE_NUMBER]"
type input "5"
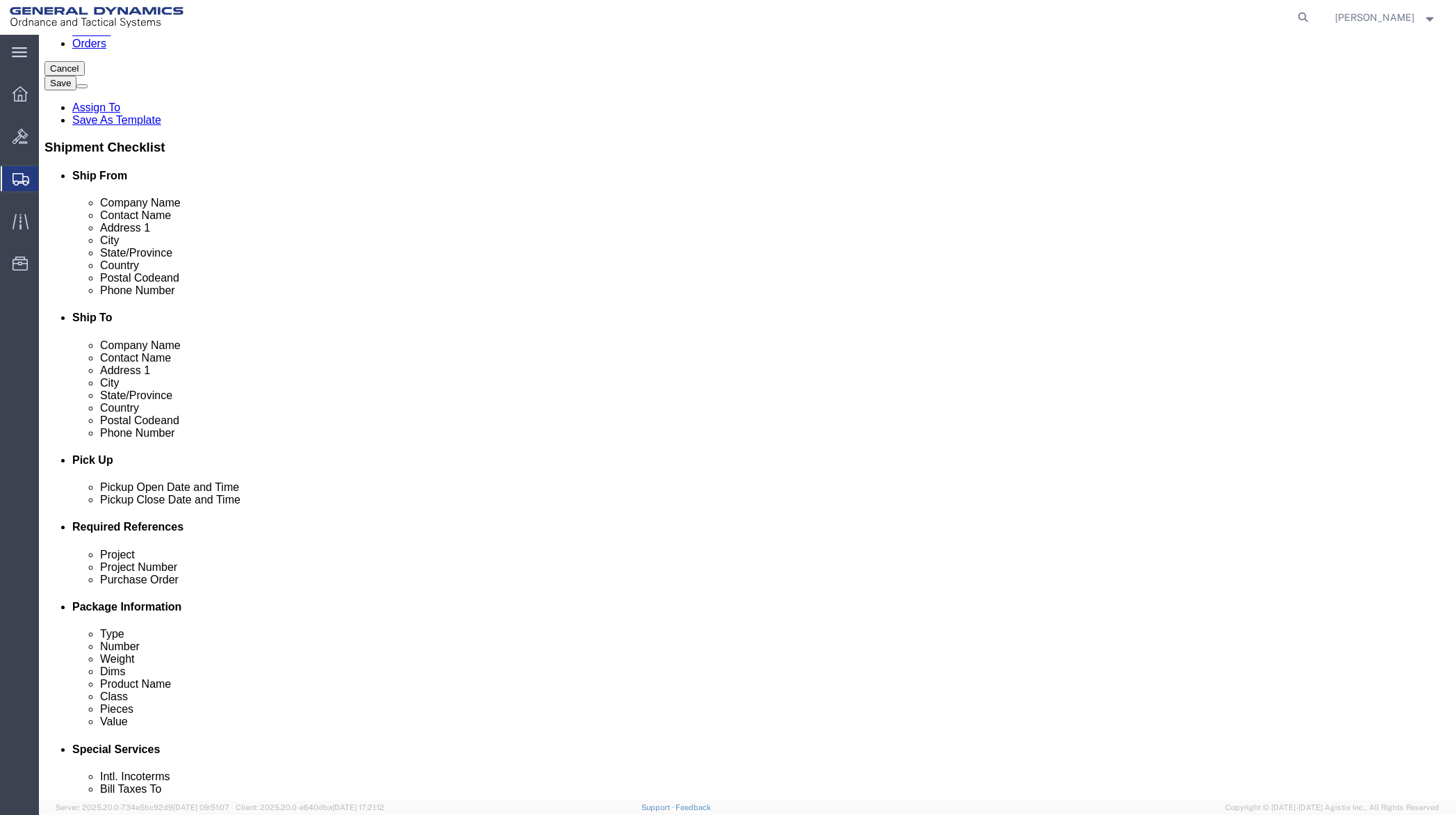
scroll to position [207, 0]
type input "[PHONE_NUMBER]"
click button "Rate Shipment"
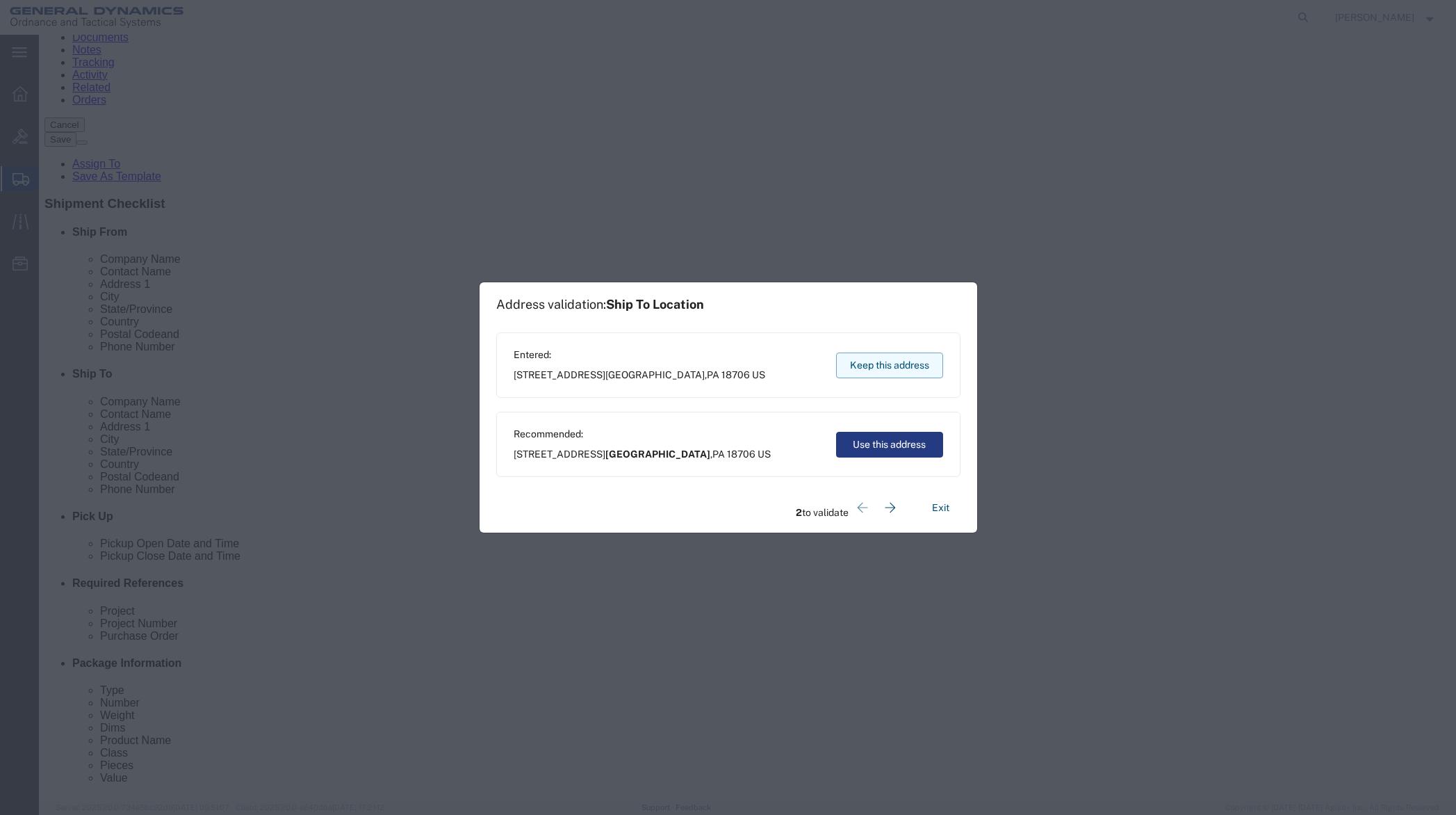
click at [895, 365] on button "Keep this address" at bounding box center [889, 365] width 107 height 26
click at [894, 365] on button "Keep this address" at bounding box center [889, 365] width 107 height 26
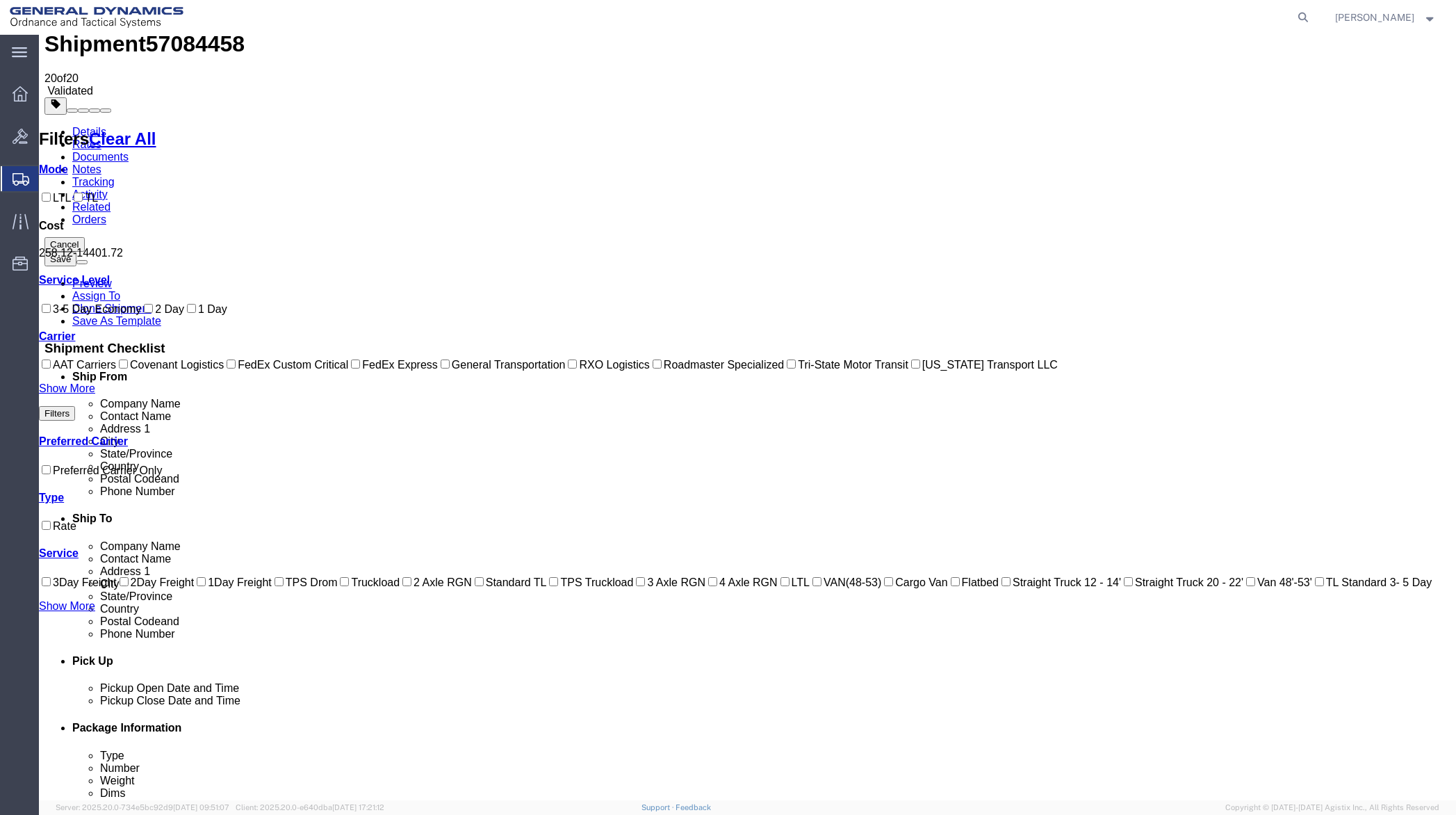
scroll to position [0, 0]
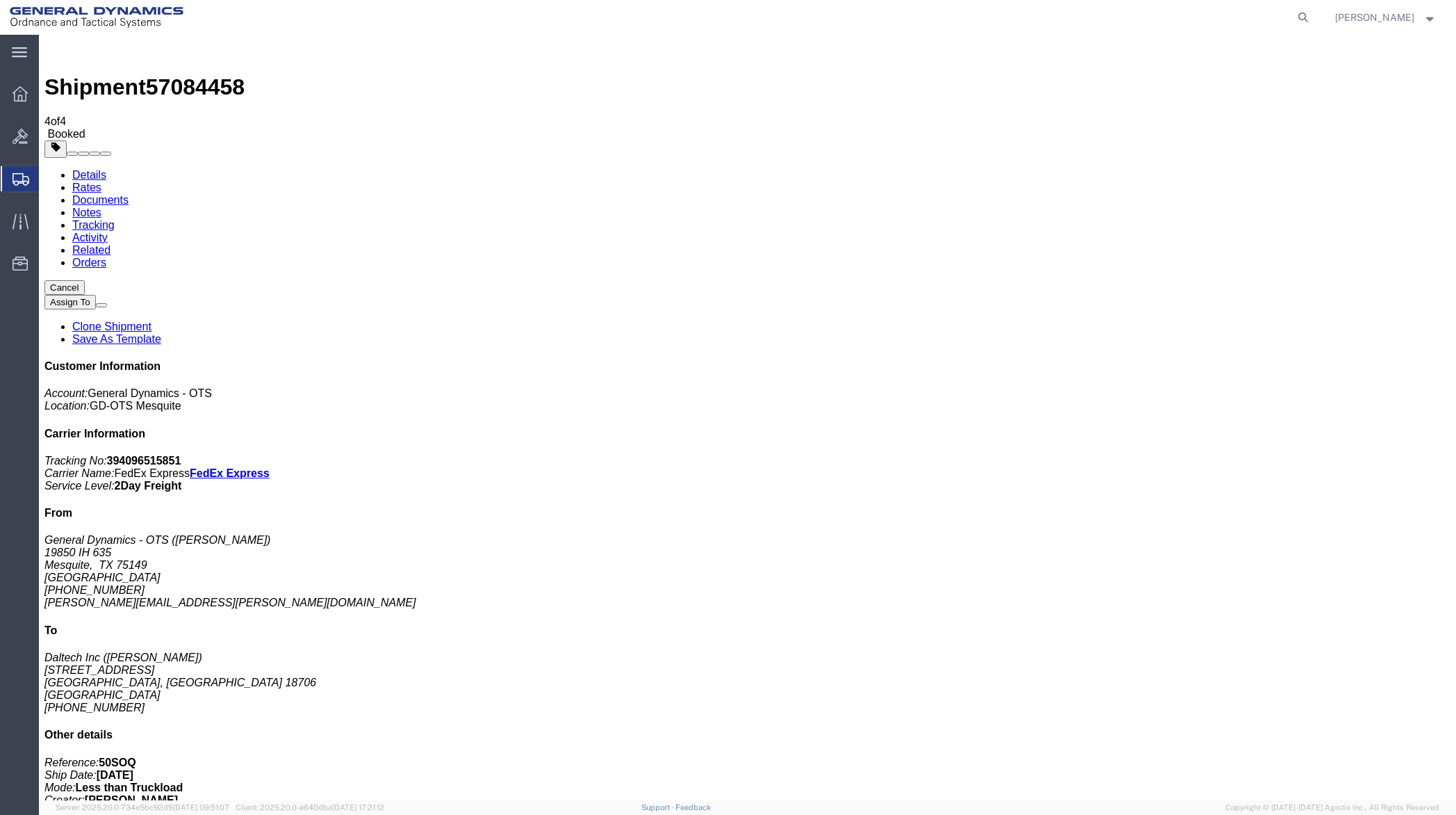
click at [80, 169] on link "Details" at bounding box center [89, 175] width 34 height 12
click link "Schedule pickup request"
click link "Documents"
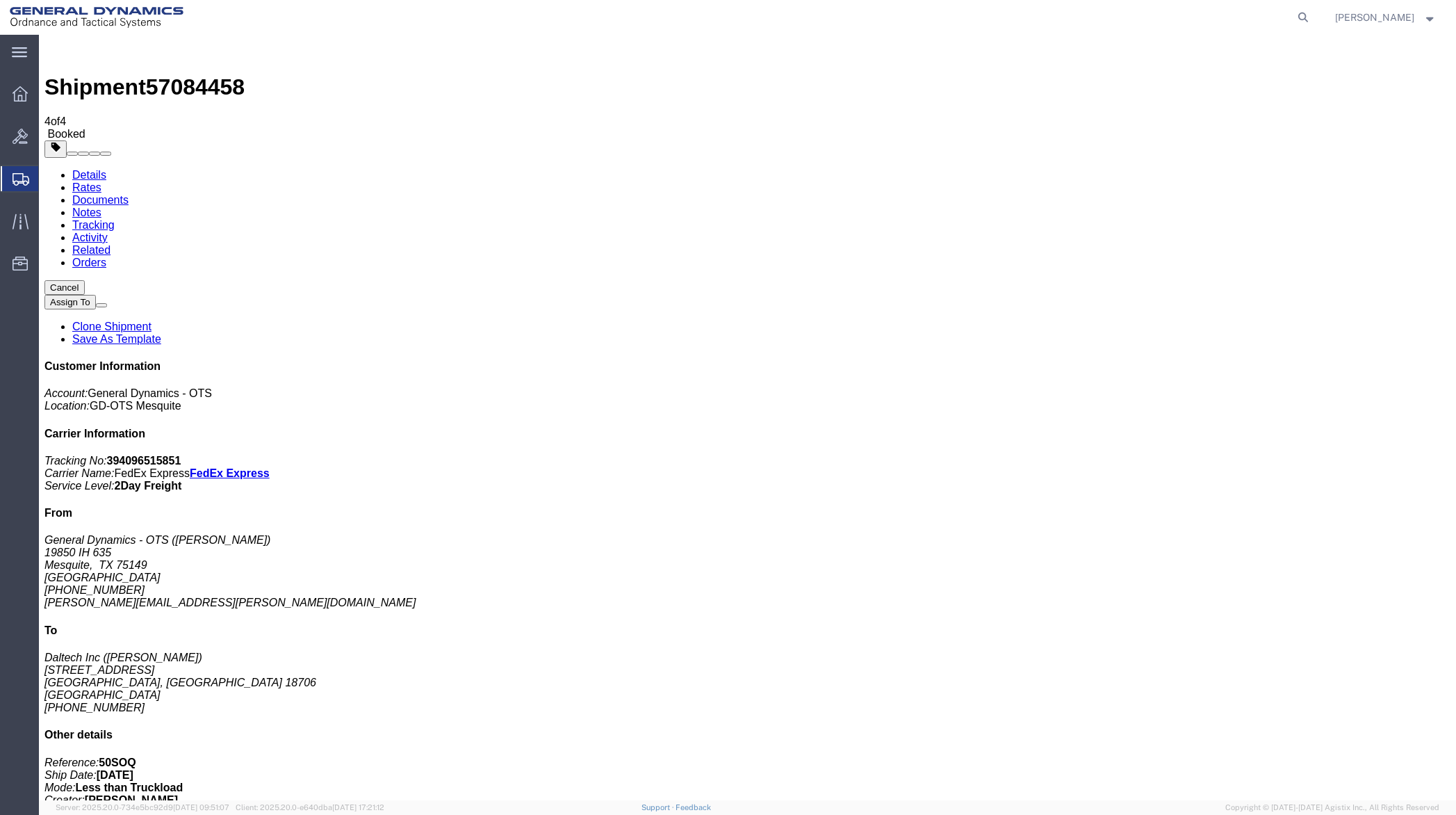
drag, startPoint x: 131, startPoint y: 218, endPoint x: 579, endPoint y: 216, distance: 448.0
